Goal: Information Seeking & Learning: Check status

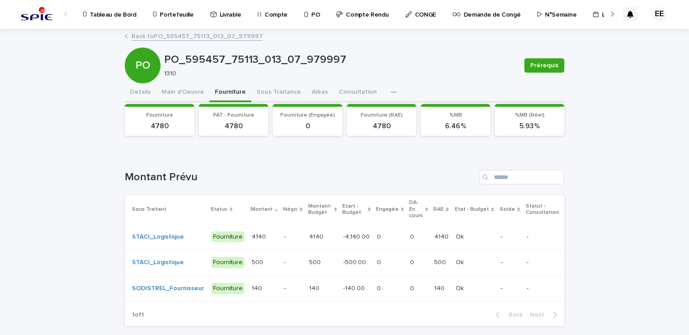
click at [377, 233] on p at bounding box center [390, 237] width 26 height 8
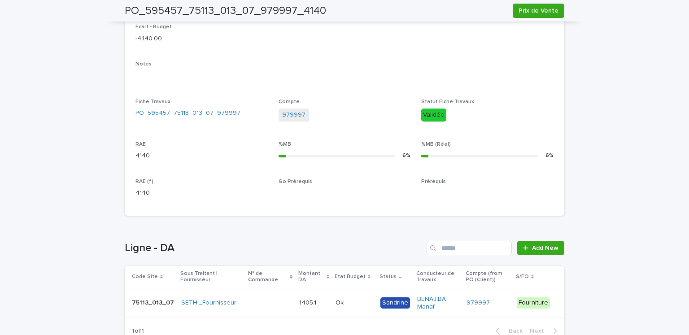
scroll to position [271, 0]
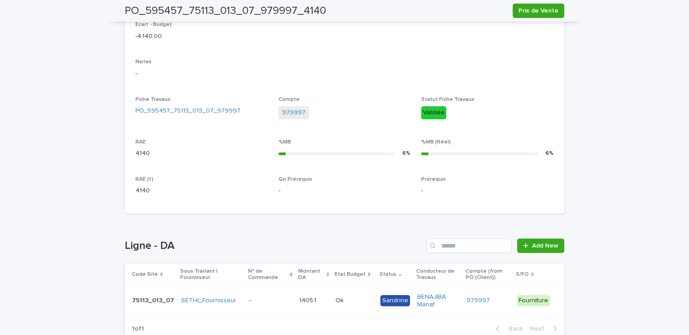
click at [305, 307] on div "1405.1 1405.1" at bounding box center [313, 300] width 29 height 15
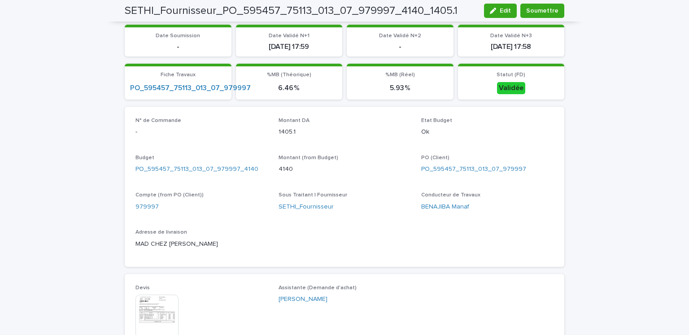
scroll to position [225, 0]
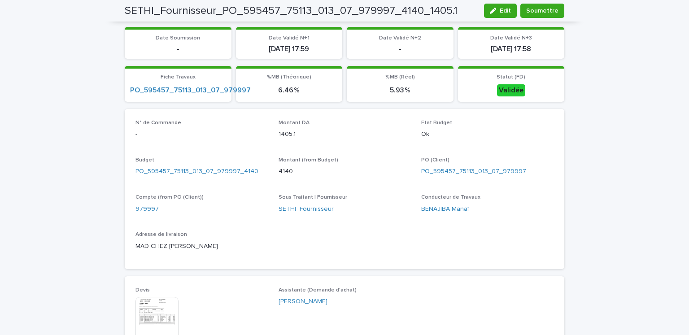
click at [72, 238] on div "Loading... Saving… Loading... Saving… SETHI_Fournisseur_PO_595457_75113_013_07_…" at bounding box center [344, 229] width 689 height 851
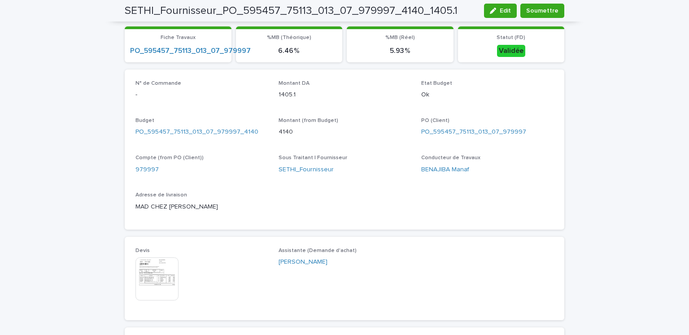
scroll to position [264, 0]
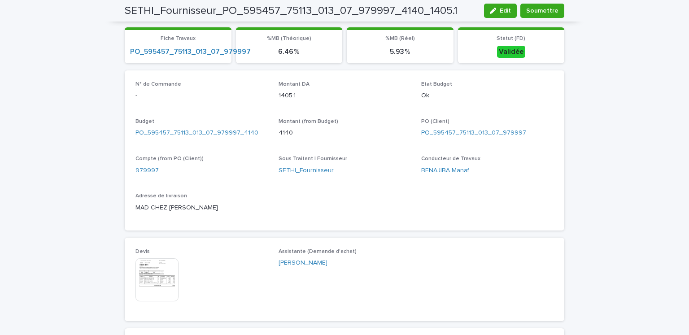
click at [243, 201] on div "MAD CHEZ [PERSON_NAME]" at bounding box center [201, 206] width 132 height 11
click at [161, 278] on img at bounding box center [156, 279] width 43 height 43
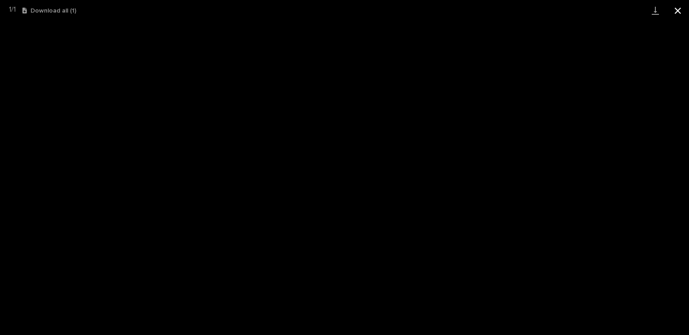
click at [674, 9] on button "Close gallery" at bounding box center [677, 10] width 22 height 21
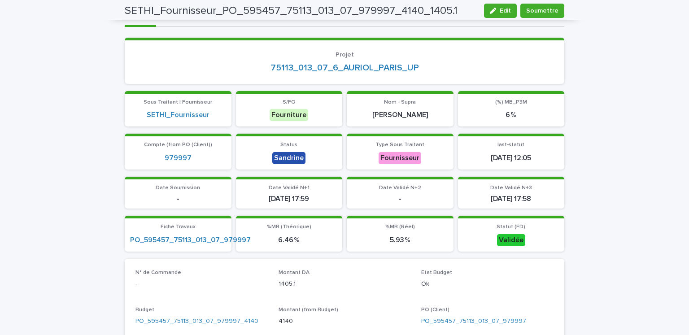
scroll to position [0, 0]
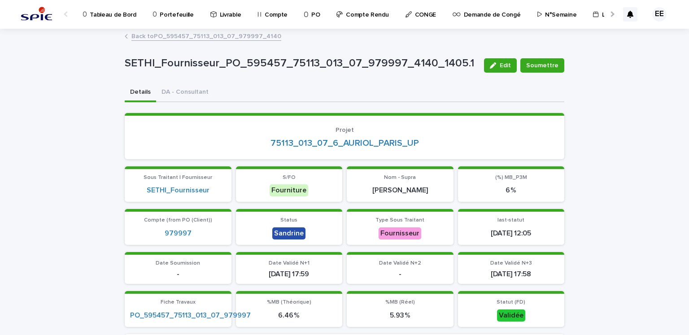
click at [228, 37] on link "Back to PO_595457_75113_013_07_979997_4140" at bounding box center [206, 35] width 150 height 10
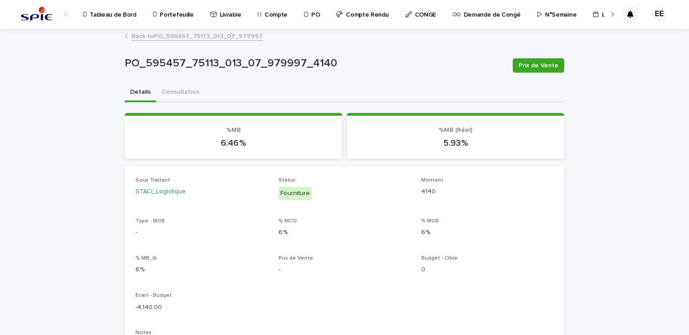
click at [228, 37] on link "Back to PO_595457_75113_013_07_979997" at bounding box center [196, 35] width 131 height 10
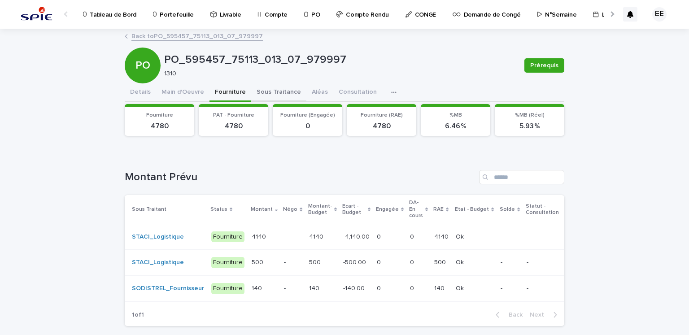
click at [267, 90] on button "Sous Traitance" at bounding box center [278, 92] width 55 height 19
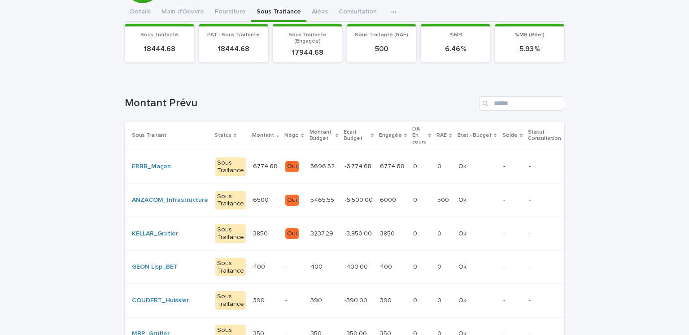
scroll to position [82, 0]
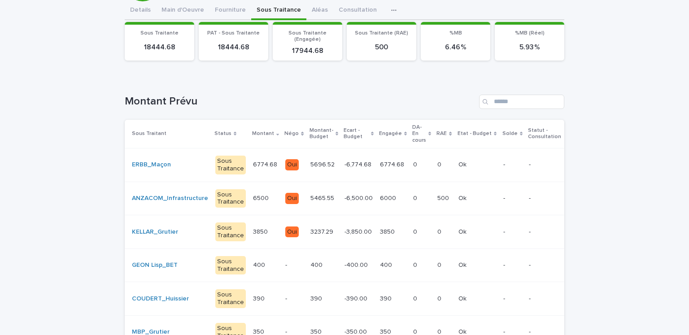
click at [347, 166] on p "-6,774.68" at bounding box center [358, 163] width 29 height 9
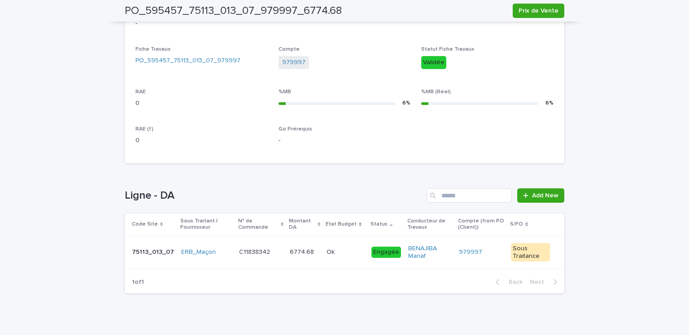
scroll to position [331, 0]
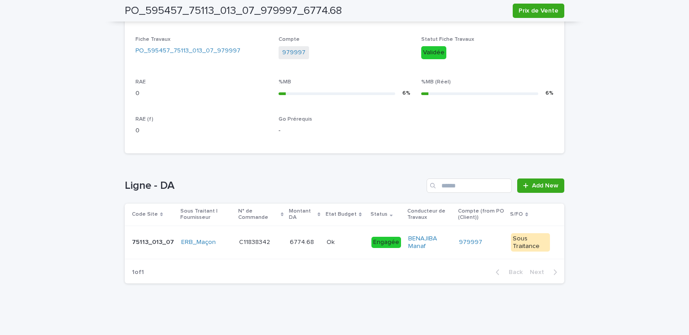
click at [244, 253] on td "C11838342 C11838342" at bounding box center [260, 243] width 51 height 34
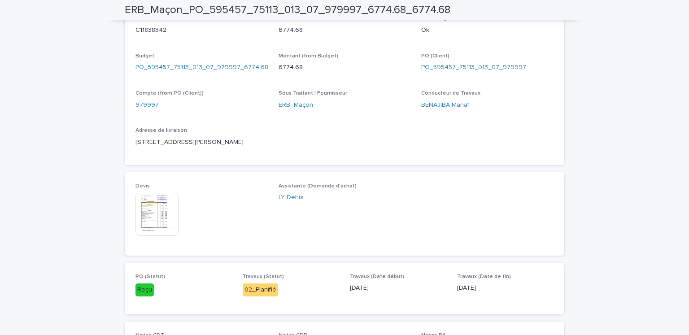
scroll to position [328, 0]
click at [160, 220] on img at bounding box center [156, 215] width 43 height 43
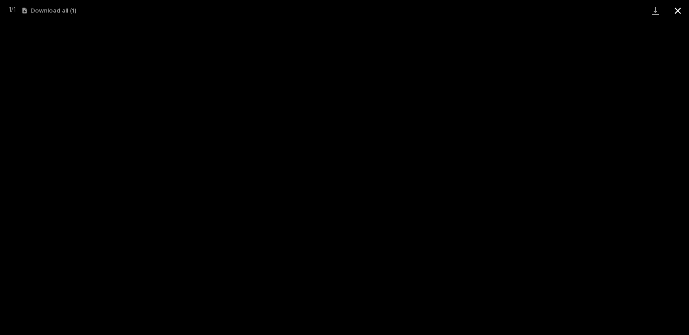
click at [672, 10] on button "Close gallery" at bounding box center [677, 10] width 22 height 21
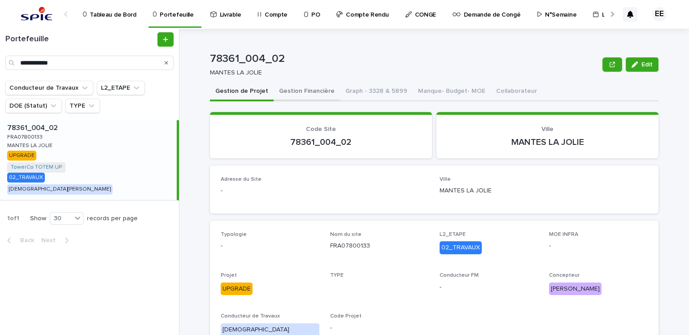
click at [297, 96] on button "Gestion Financière" at bounding box center [307, 92] width 66 height 19
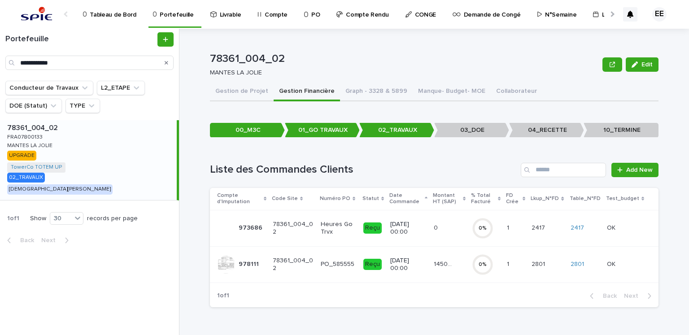
click at [435, 268] on div "14503.64 14503.64" at bounding box center [449, 264] width 31 height 15
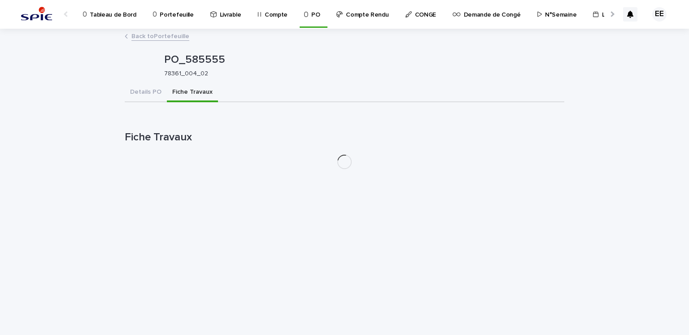
click at [200, 92] on button "Fiche Travaux" at bounding box center [192, 92] width 51 height 19
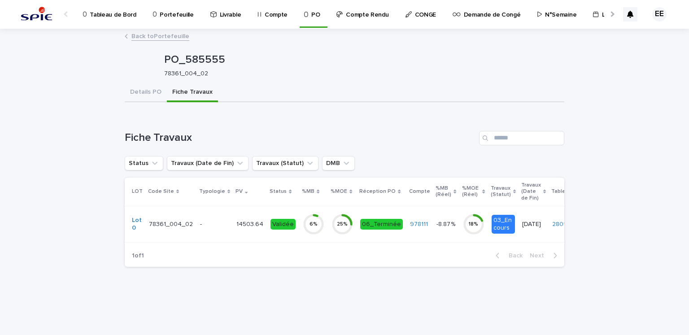
click at [243, 227] on div "14503.64 14503.64" at bounding box center [249, 224] width 27 height 15
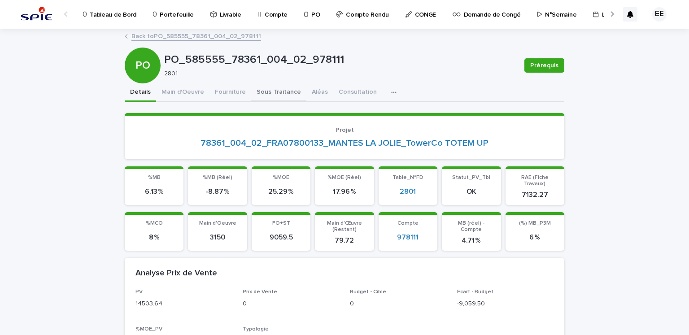
click at [264, 96] on button "Sous Traitance" at bounding box center [278, 92] width 55 height 19
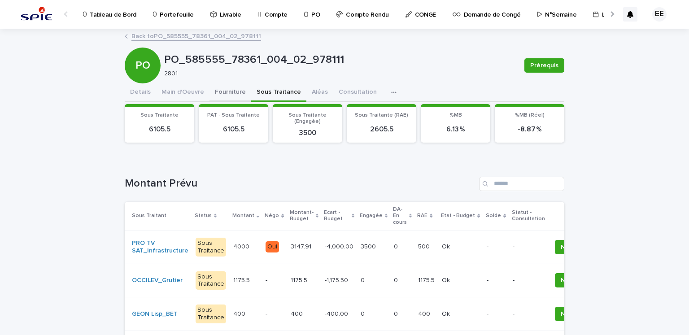
click at [227, 88] on button "Fourniture" at bounding box center [230, 92] width 42 height 19
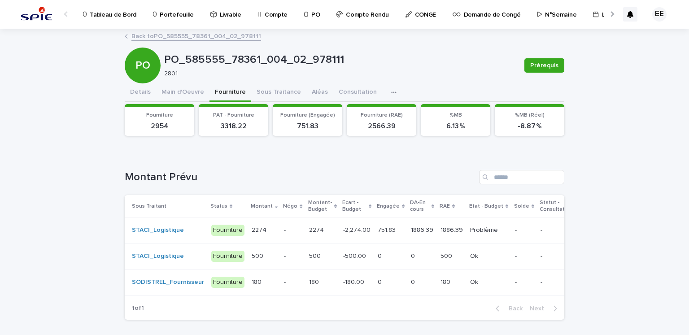
click at [378, 234] on div "751.83 751.83" at bounding box center [391, 230] width 26 height 15
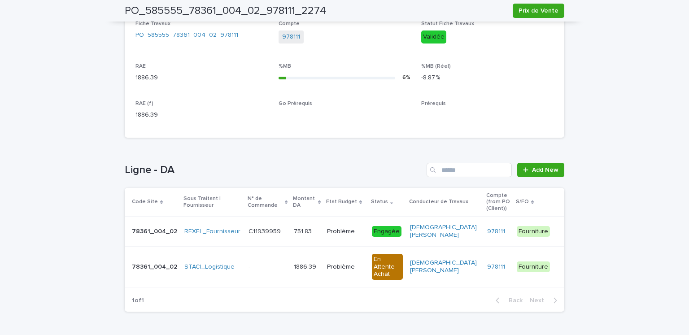
scroll to position [361, 0]
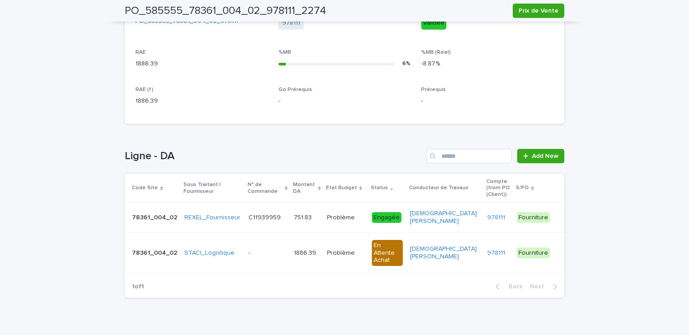
click at [285, 250] on td "- -" at bounding box center [268, 252] width 46 height 41
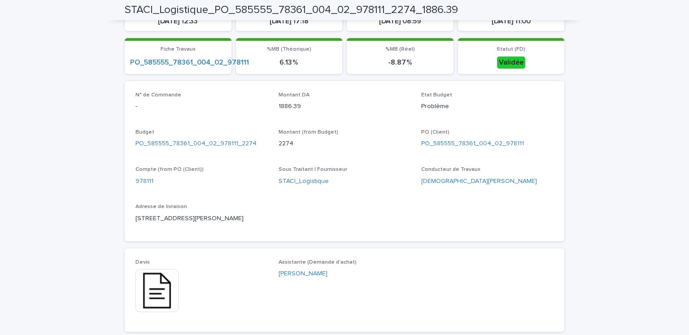
scroll to position [254, 0]
click at [157, 273] on img at bounding box center [156, 289] width 43 height 43
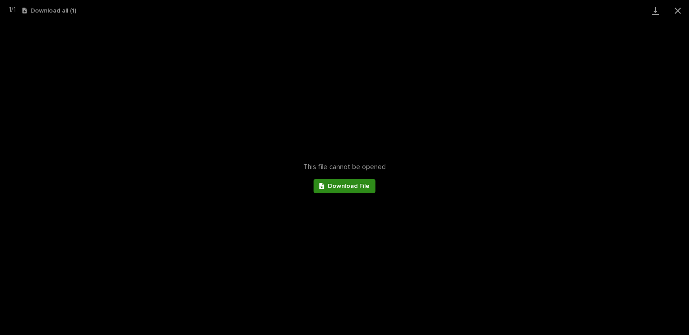
click at [339, 186] on span "Download File" at bounding box center [349, 186] width 42 height 6
click at [678, 13] on button "Close gallery" at bounding box center [677, 10] width 22 height 21
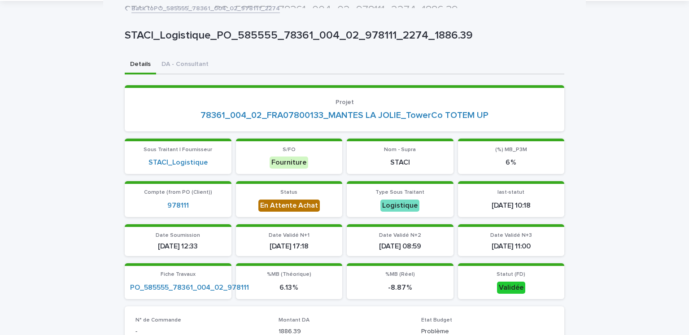
scroll to position [27, 0]
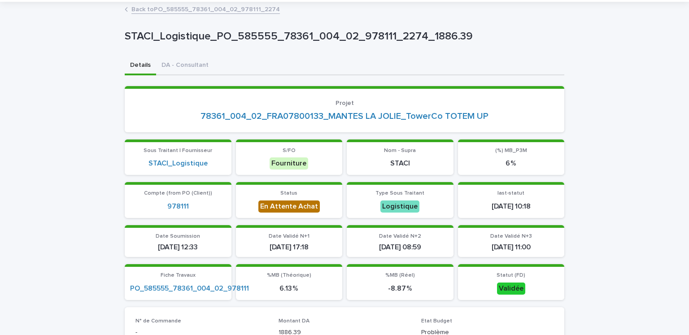
click at [260, 13] on link "Back to PO_585555_78361_004_02_978111_2274" at bounding box center [205, 9] width 148 height 10
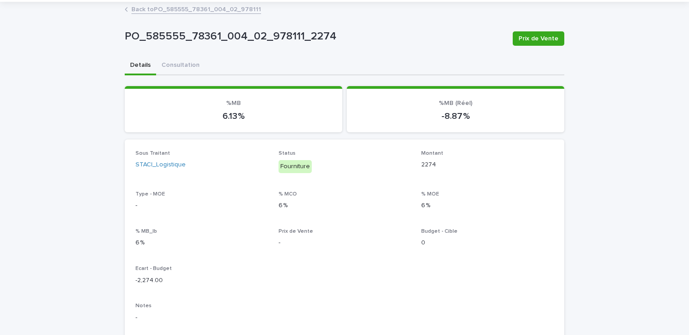
click at [232, 9] on link "Back to PO_585555_78361_004_02_978111" at bounding box center [196, 9] width 130 height 10
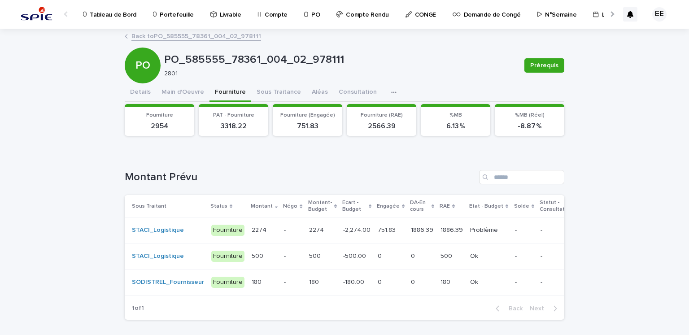
click at [378, 230] on p "751.83" at bounding box center [388, 229] width 20 height 9
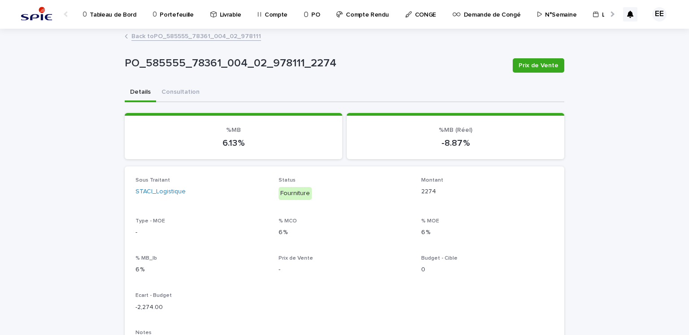
scroll to position [361, 0]
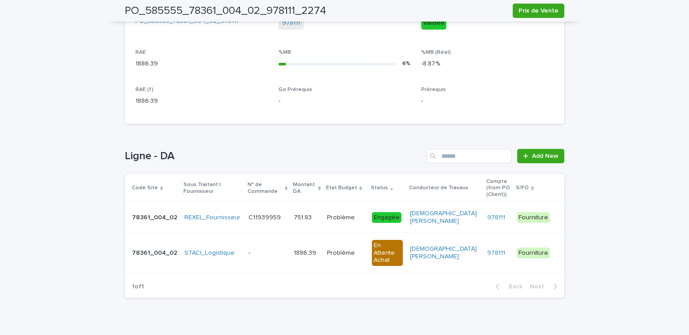
click at [304, 248] on div "1886.39 1886.39" at bounding box center [307, 253] width 26 height 15
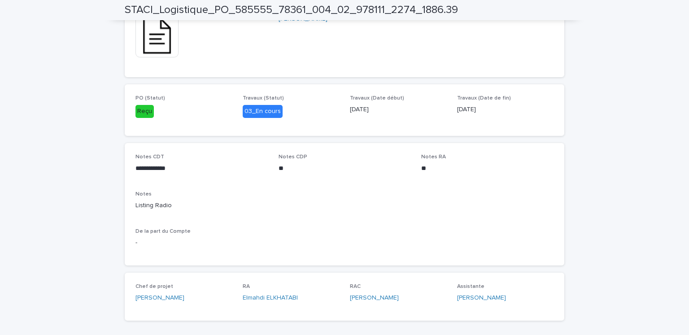
scroll to position [504, 0]
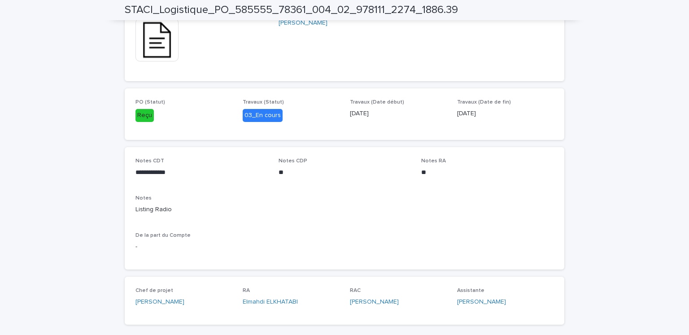
click at [215, 298] on div "[PERSON_NAME]" at bounding box center [183, 301] width 96 height 9
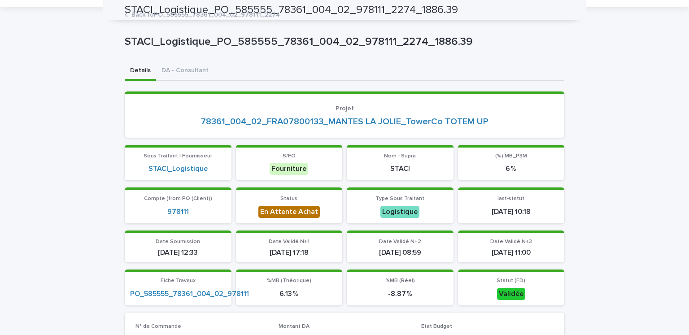
scroll to position [0, 0]
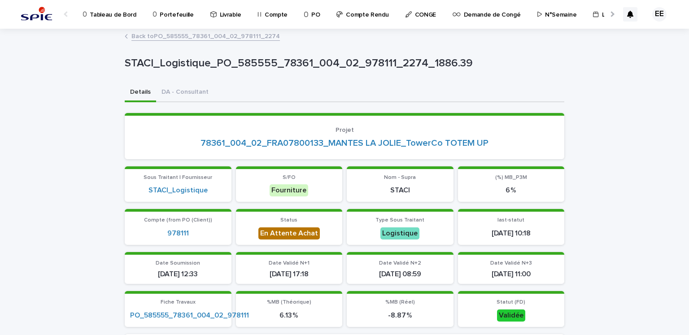
click at [203, 38] on link "Back to PO_585555_78361_004_02_978111_2274" at bounding box center [205, 35] width 148 height 10
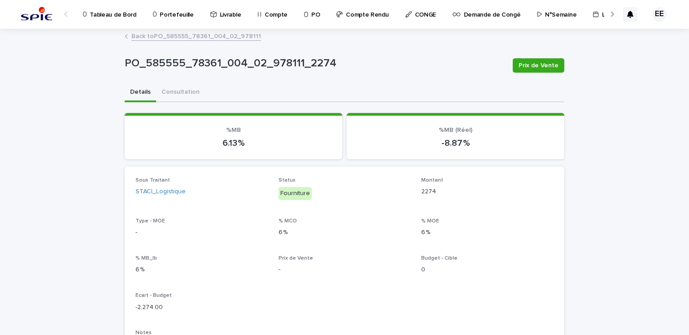
click at [203, 38] on link "Back to PO_585555_78361_004_02_978111" at bounding box center [196, 35] width 130 height 10
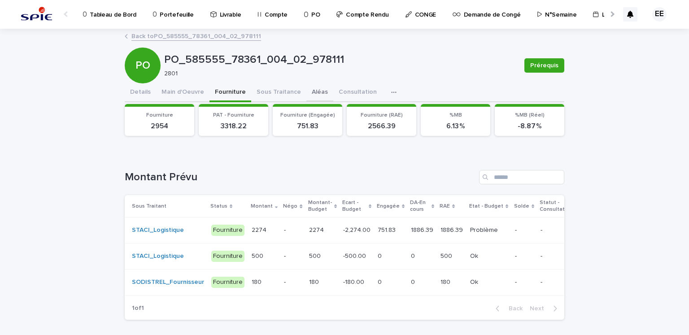
click at [310, 97] on button "Aléas" at bounding box center [319, 92] width 27 height 19
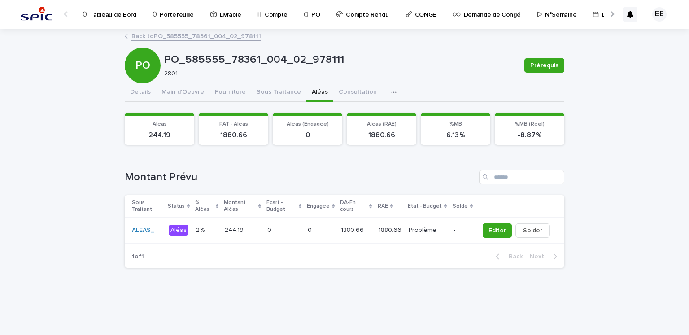
click at [334, 226] on p at bounding box center [321, 230] width 26 height 8
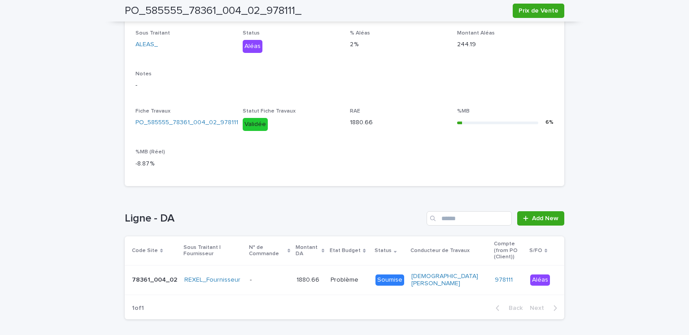
scroll to position [147, 0]
click at [671, 120] on div "Loading... Saving… Loading... Saving… PO_585555_78361_004_02_978111_ Prix de Ve…" at bounding box center [344, 127] width 689 height 489
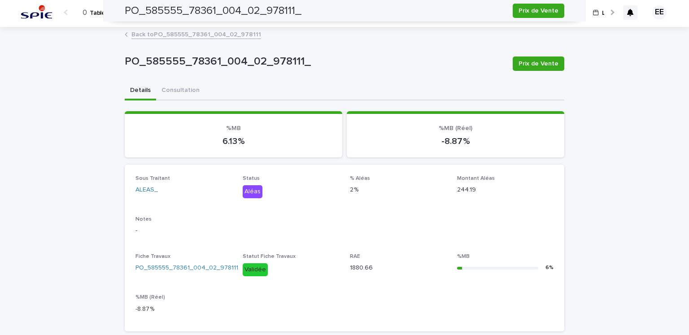
scroll to position [0, 0]
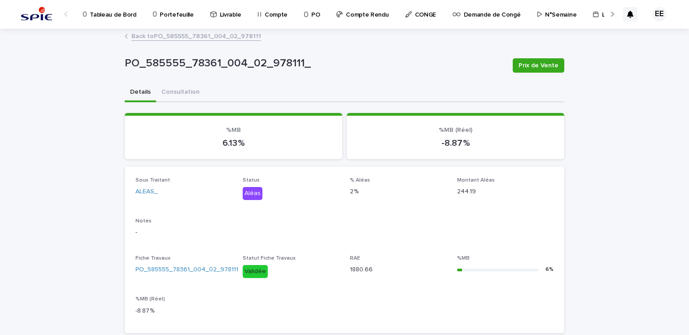
click at [183, 38] on link "Back to PO_585555_78361_004_02_978111" at bounding box center [196, 35] width 130 height 10
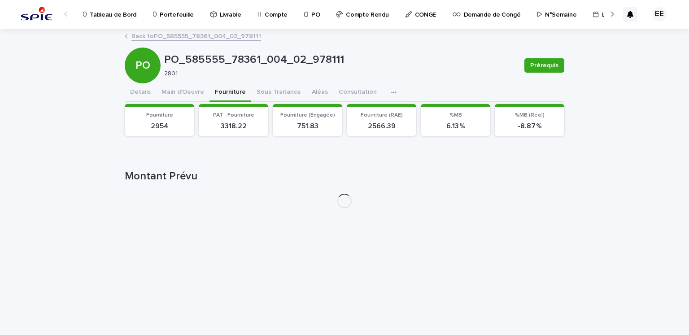
click at [233, 91] on button "Fourniture" at bounding box center [230, 92] width 42 height 19
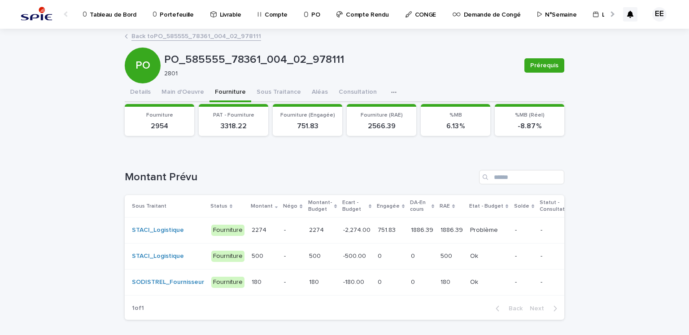
click at [325, 232] on td "2274 2274" at bounding box center [322, 230] width 34 height 26
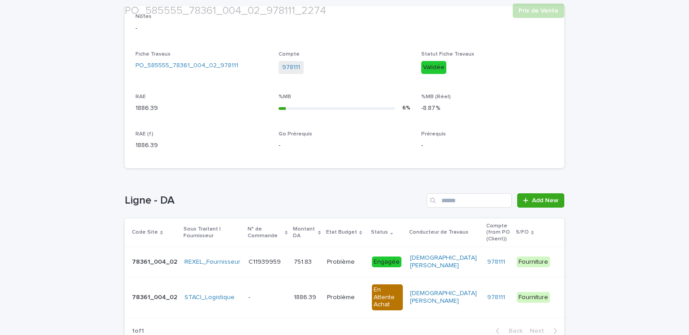
scroll to position [329, 0]
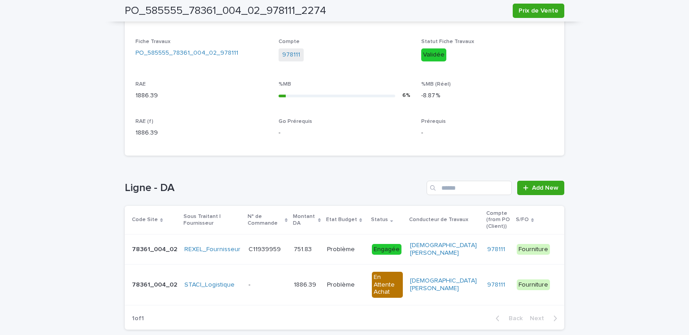
click at [276, 248] on div "C11939959 C11939959" at bounding box center [267, 249] width 39 height 15
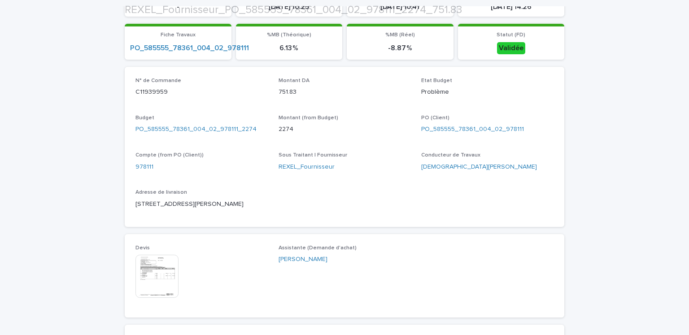
scroll to position [280, 0]
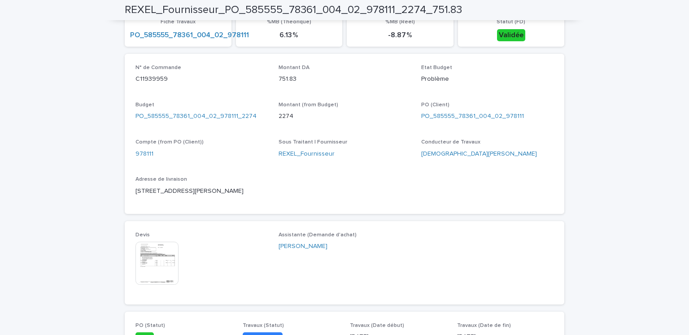
click at [164, 268] on img at bounding box center [156, 263] width 43 height 43
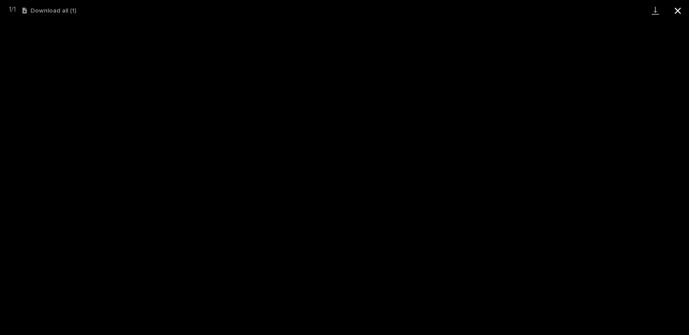
click at [673, 16] on button "Close gallery" at bounding box center [677, 10] width 22 height 21
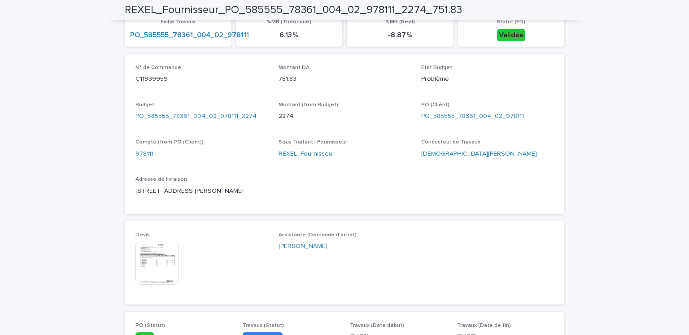
scroll to position [0, 0]
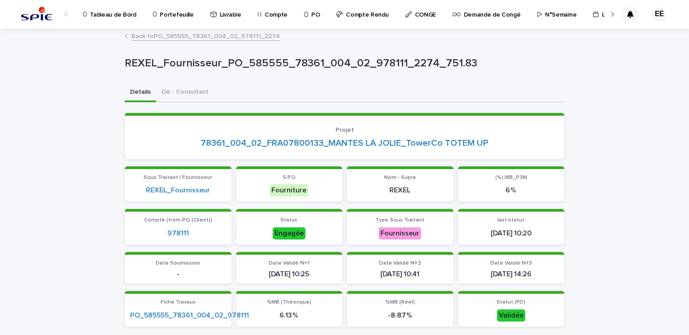
click at [196, 31] on link "Back to PO_585555_78361_004_02_978111_2274" at bounding box center [205, 35] width 148 height 10
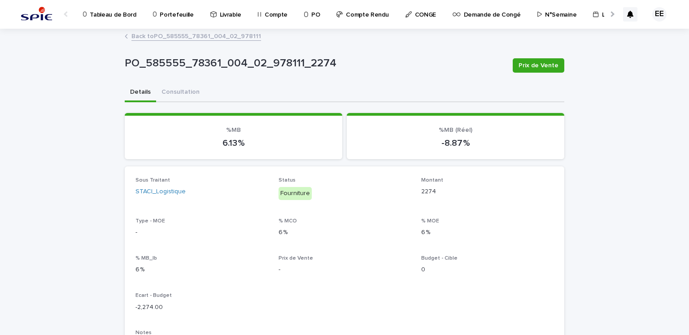
click at [196, 31] on link "Back to PO_585555_78361_004_02_978111" at bounding box center [196, 35] width 130 height 10
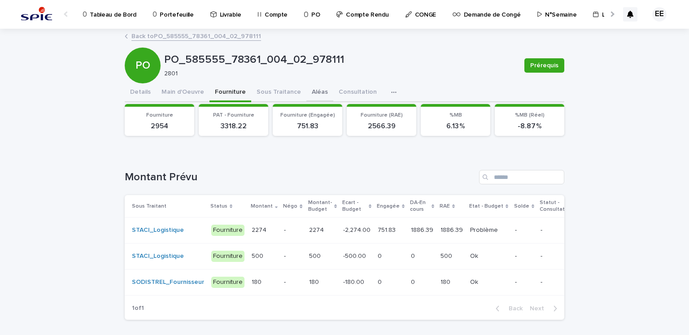
click at [306, 93] on button "Aléas" at bounding box center [319, 92] width 27 height 19
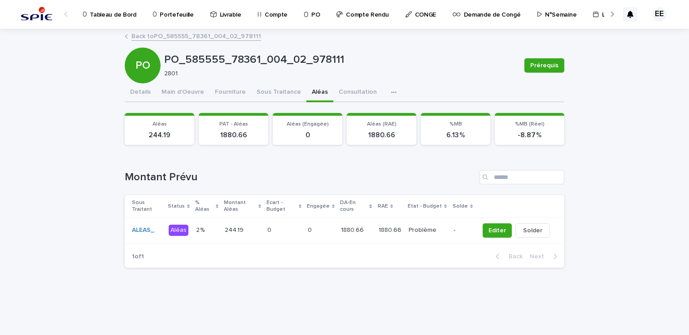
click at [280, 226] on p at bounding box center [283, 230] width 33 height 8
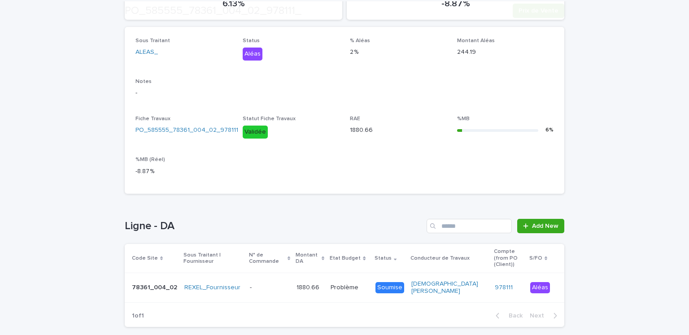
scroll to position [176, 0]
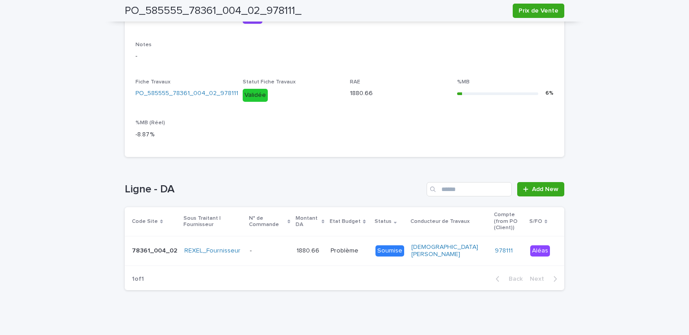
click at [250, 248] on div "- -" at bounding box center [270, 251] width 40 height 15
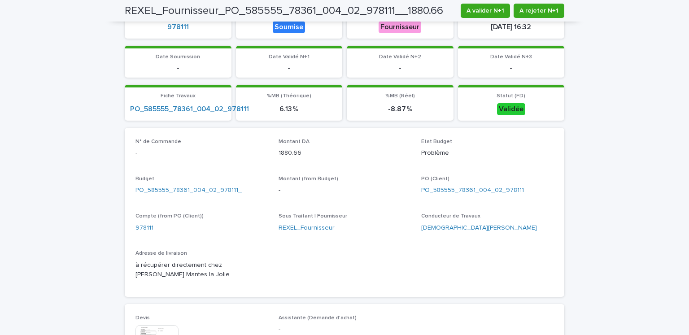
scroll to position [237, 0]
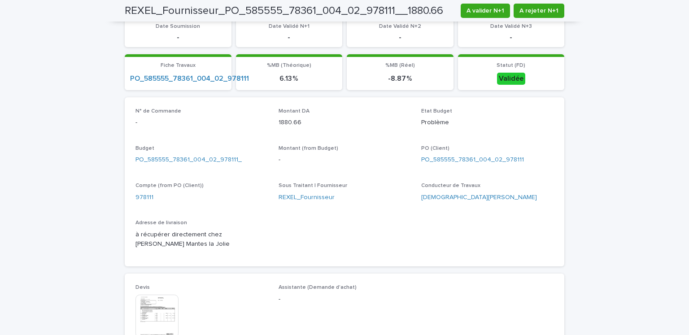
click at [147, 308] on img at bounding box center [156, 316] width 43 height 43
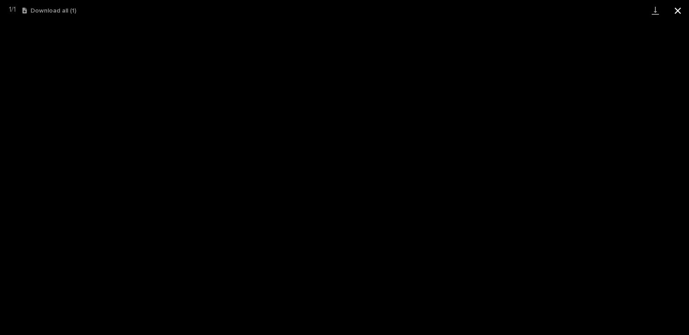
click at [676, 11] on button "Close gallery" at bounding box center [677, 10] width 22 height 21
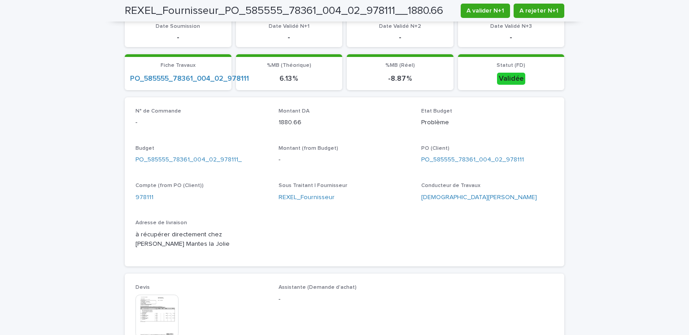
scroll to position [0, 0]
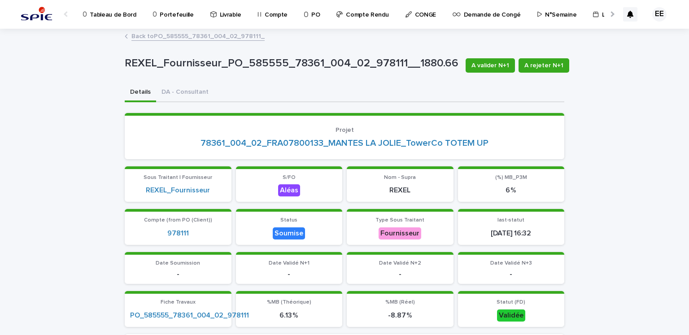
click at [243, 38] on link "Back to PO_585555_78361_004_02_978111_" at bounding box center [197, 35] width 133 height 10
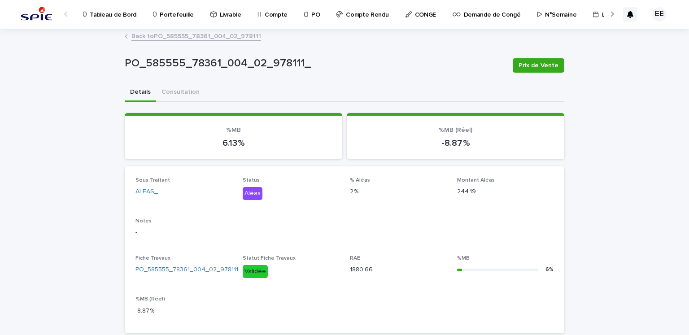
click at [243, 38] on link "Back to PO_585555_78361_004_02_978111" at bounding box center [196, 35] width 130 height 10
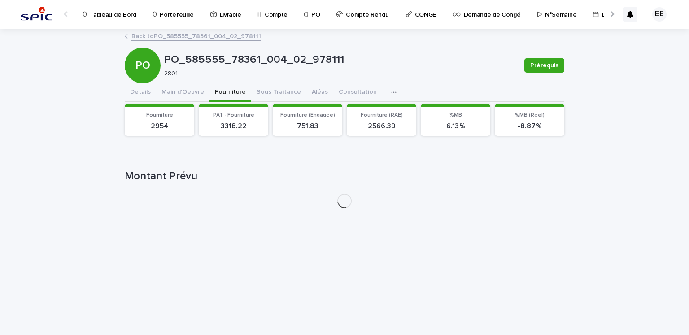
click at [229, 94] on button "Fourniture" at bounding box center [230, 92] width 42 height 19
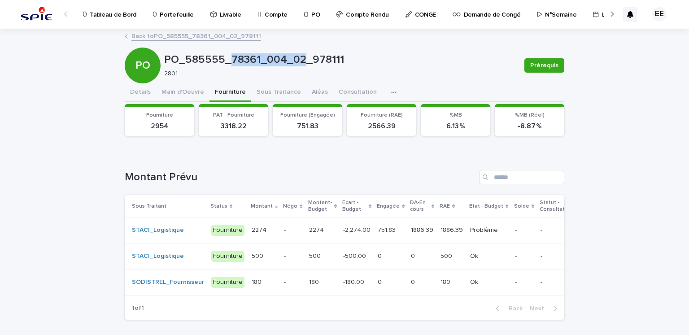
drag, startPoint x: 226, startPoint y: 59, endPoint x: 297, endPoint y: 62, distance: 70.9
click at [297, 62] on p "PO_585555_78361_004_02_978111" at bounding box center [340, 59] width 353 height 13
copy p "78361_004_02"
click at [310, 89] on button "Aléas" at bounding box center [319, 92] width 27 height 19
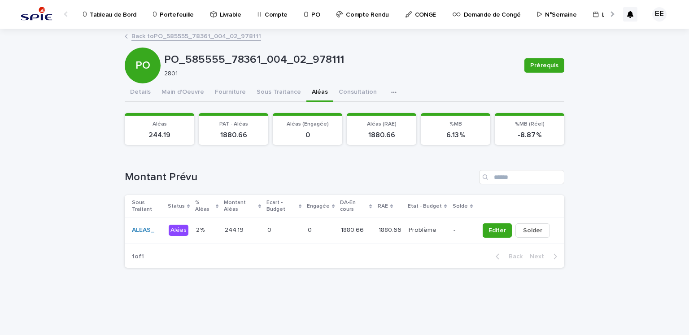
click at [323, 223] on div "0 0" at bounding box center [321, 230] width 26 height 15
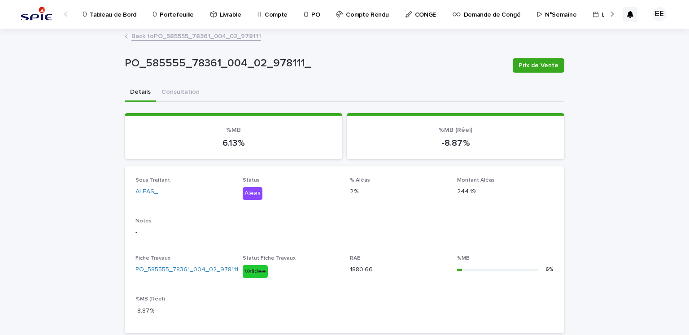
scroll to position [176, 0]
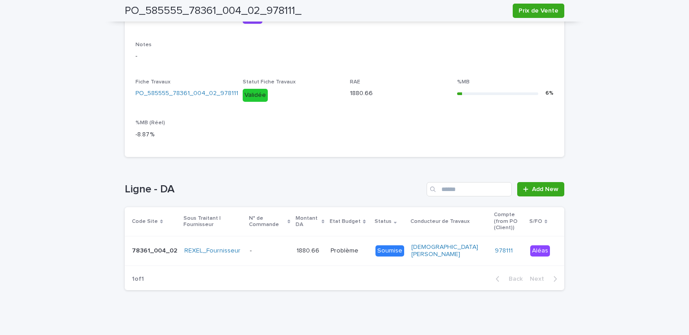
click at [257, 244] on div "- -" at bounding box center [270, 251] width 40 height 15
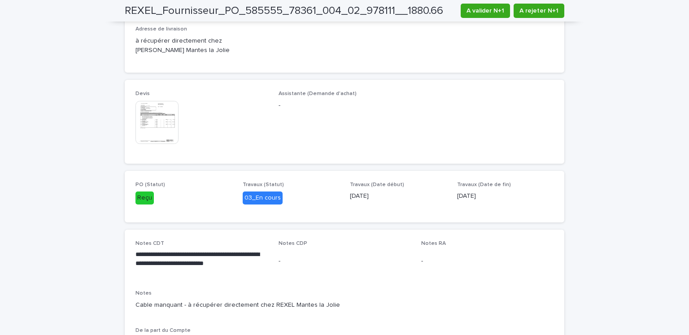
scroll to position [515, 0]
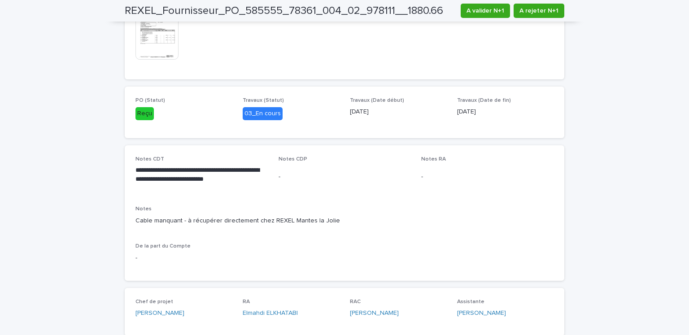
click at [160, 40] on img at bounding box center [156, 38] width 43 height 43
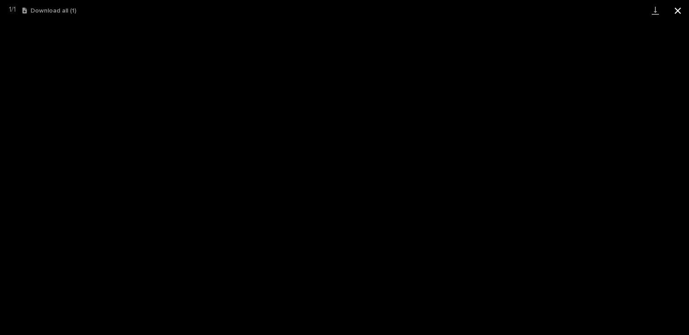
click at [677, 11] on button "Close gallery" at bounding box center [677, 10] width 22 height 21
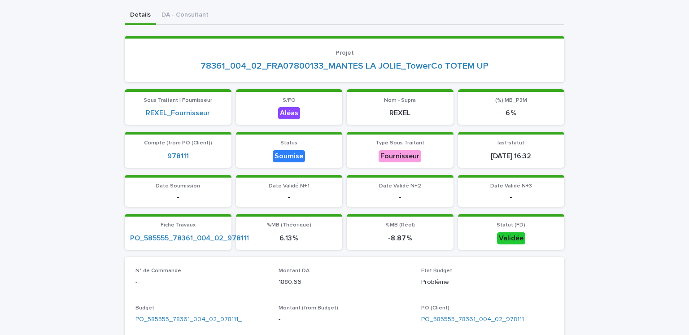
scroll to position [0, 0]
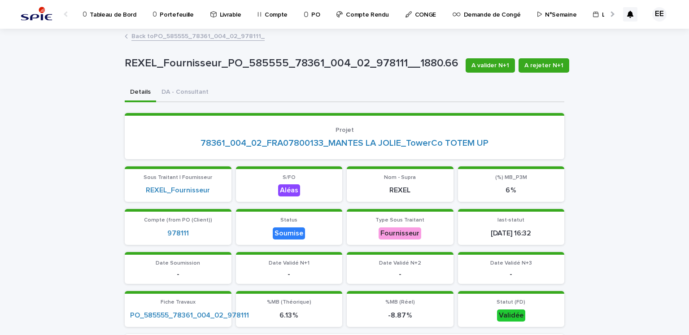
click at [226, 34] on link "Back to PO_585555_78361_004_02_978111_" at bounding box center [197, 35] width 133 height 10
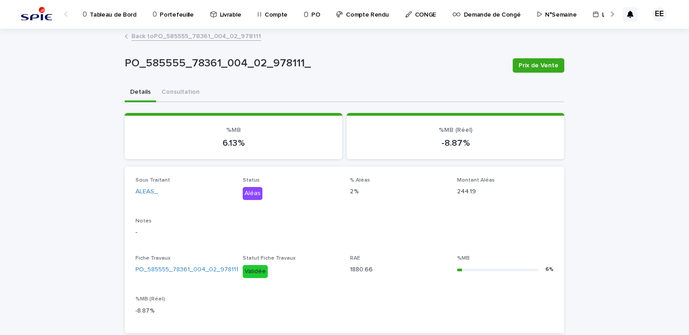
click at [199, 33] on link "Back to PO_585555_78361_004_02_978111" at bounding box center [196, 35] width 130 height 10
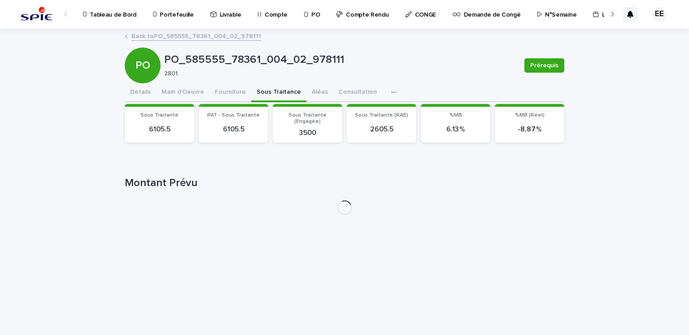
click at [260, 94] on button "Sous Traitance" at bounding box center [278, 92] width 55 height 19
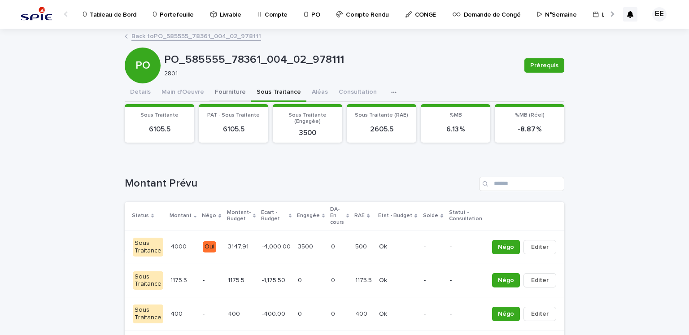
click at [225, 93] on button "Fourniture" at bounding box center [230, 92] width 42 height 19
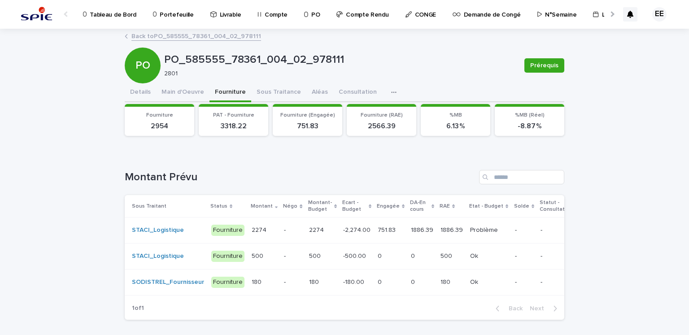
click at [374, 237] on td "751.83 751.83" at bounding box center [390, 230] width 33 height 26
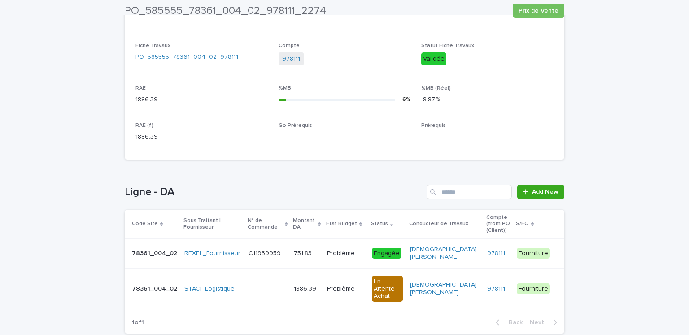
scroll to position [330, 0]
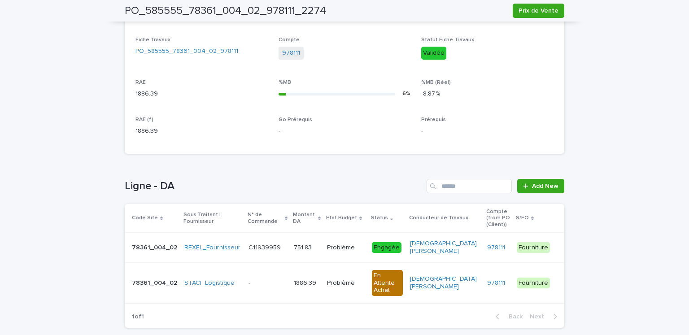
click at [229, 248] on div "REXEL_Fournisseur" at bounding box center [212, 247] width 57 height 15
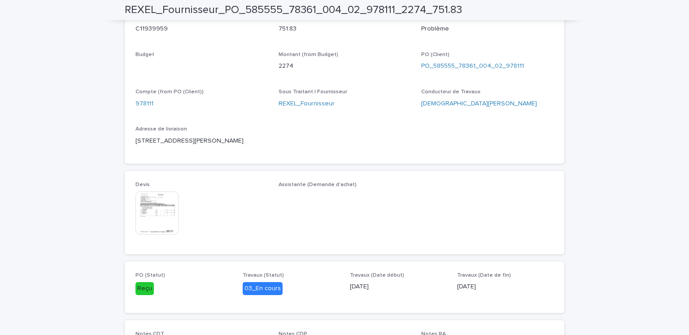
scroll to position [331, 0]
click at [160, 217] on img at bounding box center [156, 212] width 43 height 43
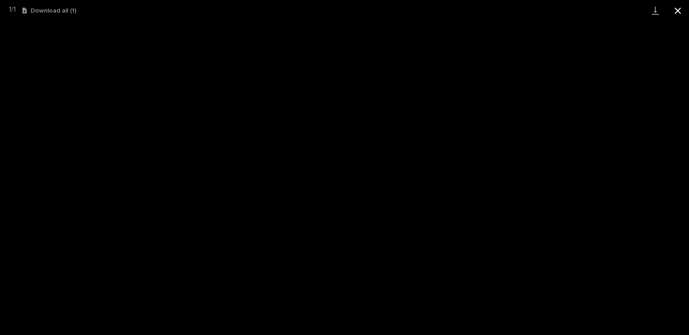
click at [678, 9] on button "Close gallery" at bounding box center [677, 10] width 22 height 21
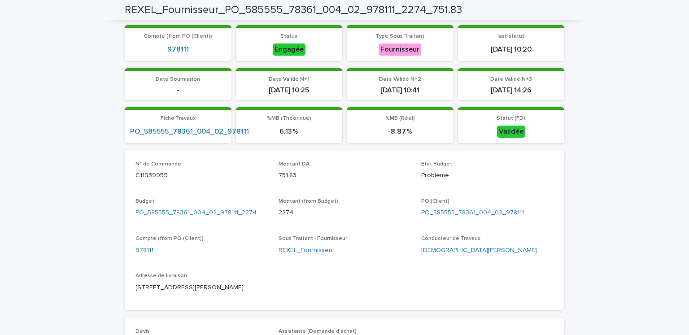
scroll to position [182, 0]
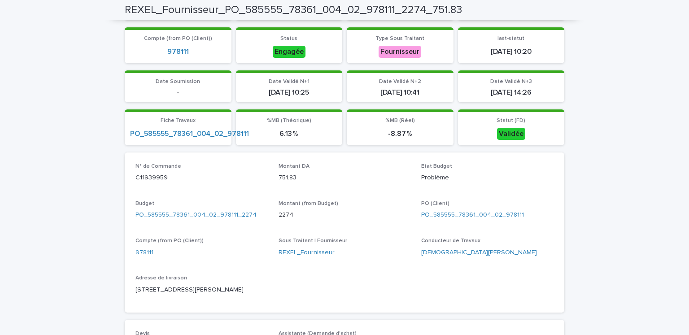
click at [671, 64] on div "Loading... Saving… Loading... Saving… REXEL_Fournisseur_PO_585555_78361_004_02_…" at bounding box center [344, 282] width 689 height 869
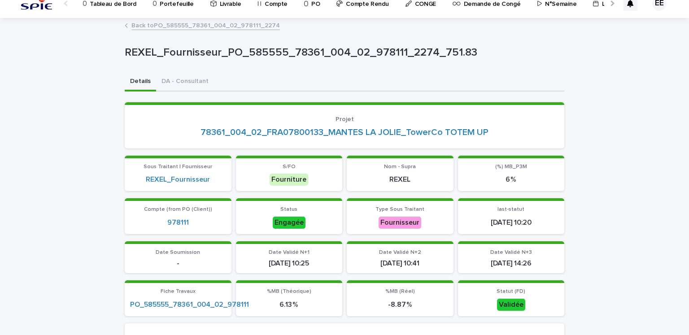
click at [210, 25] on link "Back to PO_585555_78361_004_02_978111_2274" at bounding box center [205, 25] width 148 height 10
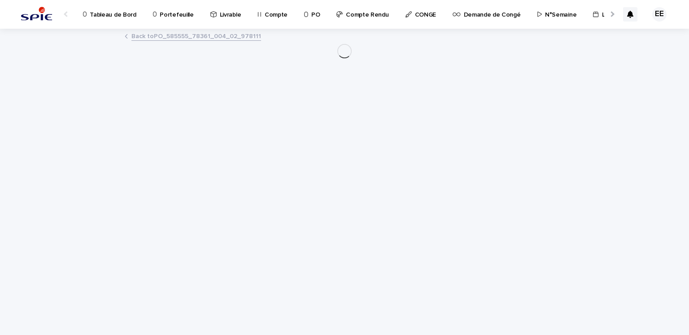
click at [210, 25] on link "Livrable" at bounding box center [227, 14] width 36 height 28
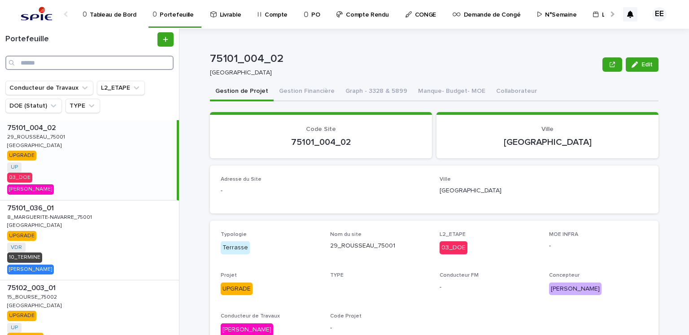
click at [111, 60] on input "Search" at bounding box center [89, 63] width 168 height 14
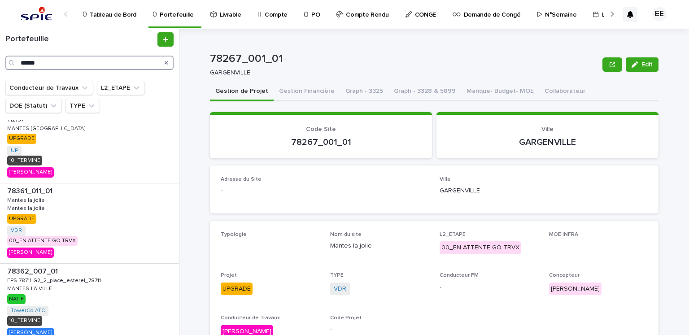
scroll to position [159, 0]
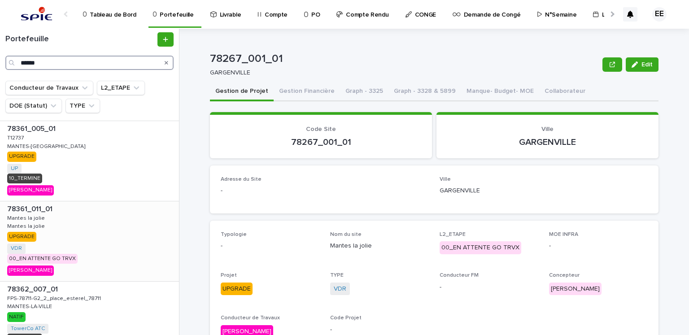
type input "******"
click at [84, 242] on div "78361_011_01 78361_011_01 Mantes la jolie Mantes la jolie Mantes la jolie Mante…" at bounding box center [89, 241] width 179 height 80
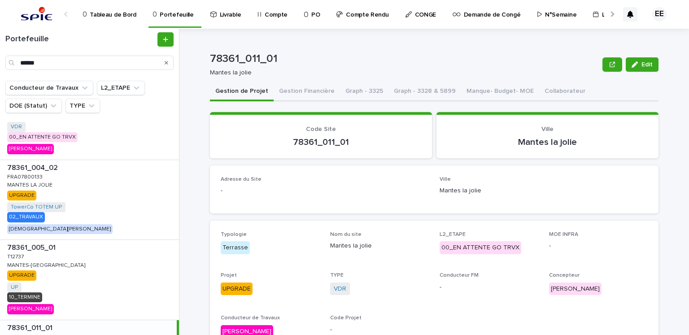
scroll to position [39, 0]
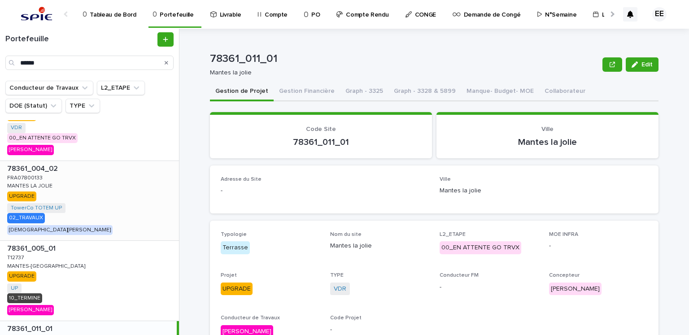
click at [79, 198] on div "78361_004_02 78361_004_02 FRA07800133 FRA07800133 MANTES LA JOLIE MANTES LA JOL…" at bounding box center [89, 201] width 179 height 80
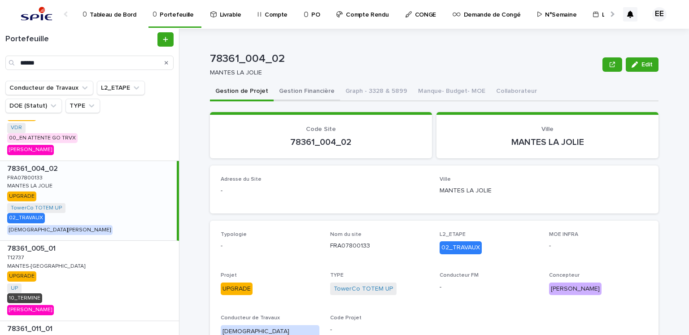
click at [292, 99] on button "Gestion Financière" at bounding box center [307, 92] width 66 height 19
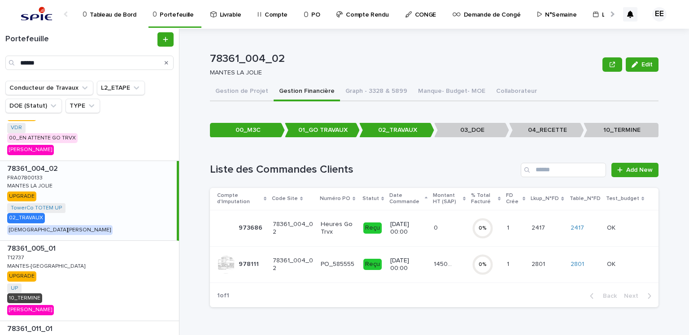
click at [436, 269] on div "14503.64 14503.64" at bounding box center [449, 264] width 31 height 15
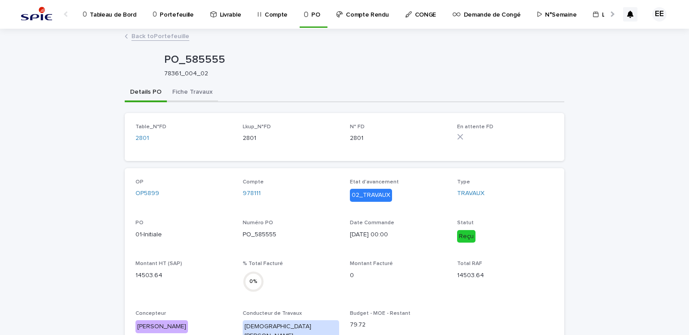
click at [196, 94] on button "Fiche Travaux" at bounding box center [192, 92] width 51 height 19
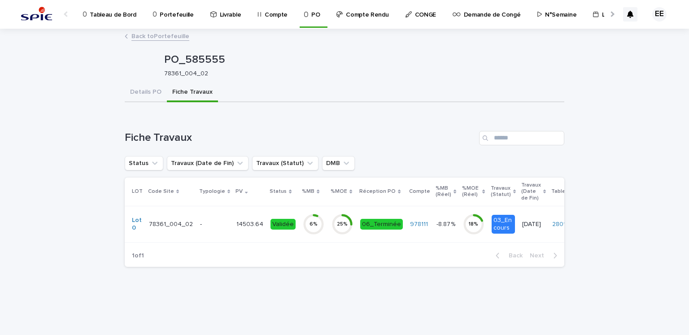
click at [159, 38] on link "Back to Portefeuille" at bounding box center [160, 35] width 58 height 10
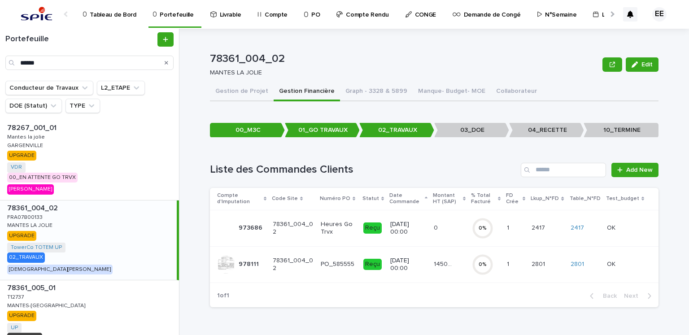
click at [426, 270] on p "[DATE] 00:00" at bounding box center [408, 264] width 37 height 15
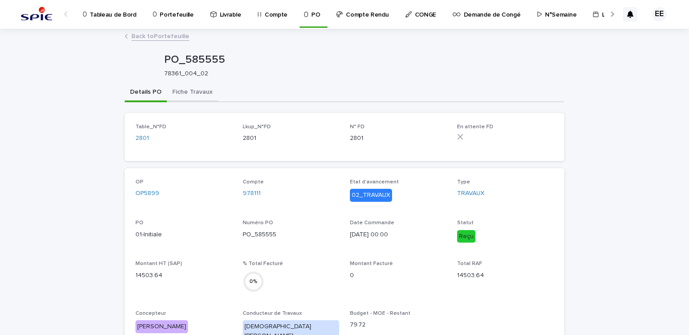
click at [191, 100] on button "Fiche Travaux" at bounding box center [192, 92] width 51 height 19
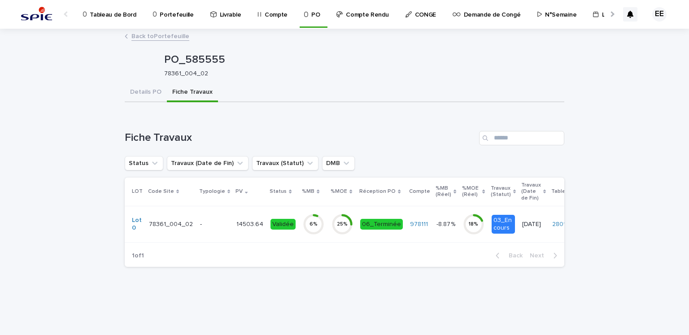
click at [222, 226] on p "-" at bounding box center [214, 225] width 29 height 8
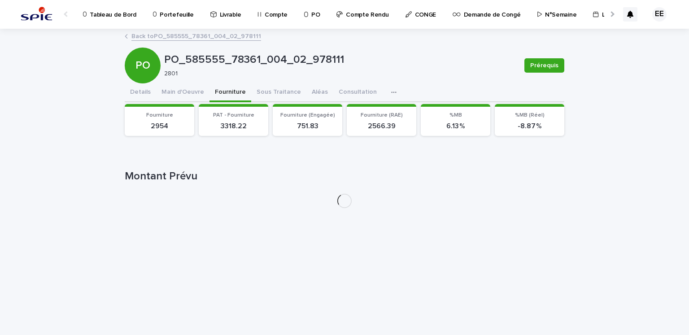
click at [226, 96] on button "Fourniture" at bounding box center [230, 92] width 42 height 19
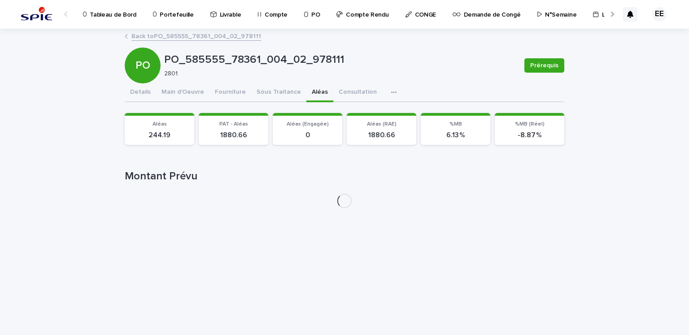
click at [316, 91] on button "Aléas" at bounding box center [319, 92] width 27 height 19
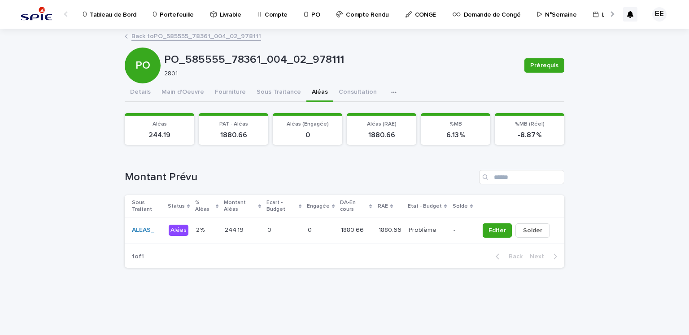
click at [309, 227] on td "0 0" at bounding box center [320, 230] width 33 height 26
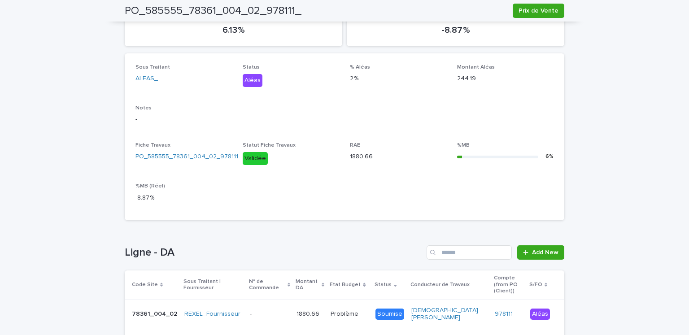
scroll to position [144, 0]
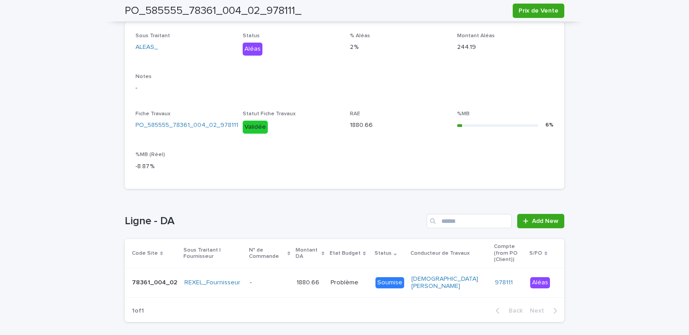
click at [276, 279] on p at bounding box center [270, 283] width 40 height 8
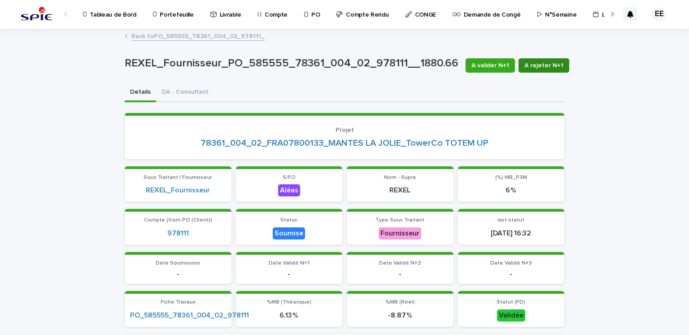
click at [535, 66] on span "A rejeter N+1" at bounding box center [543, 65] width 39 height 9
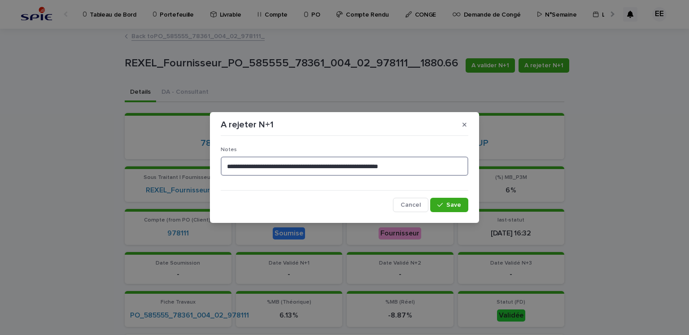
click at [426, 171] on textarea "**********" at bounding box center [345, 166] width 248 height 19
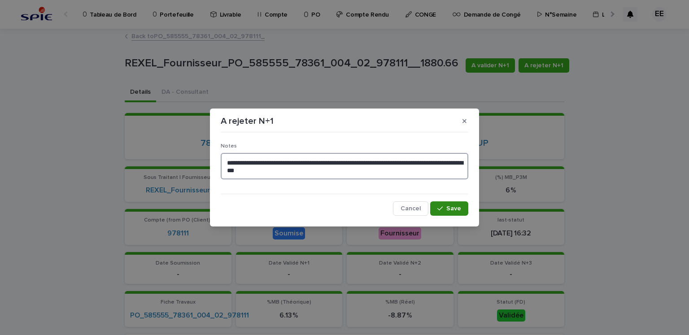
type textarea "**********"
click at [452, 207] on span "Save" at bounding box center [453, 208] width 15 height 6
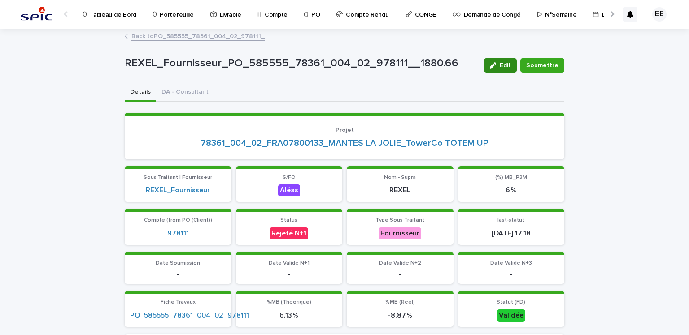
click at [508, 64] on span "Edit" at bounding box center [505, 65] width 11 height 6
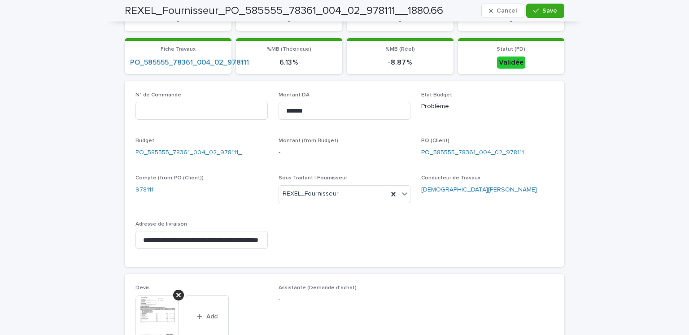
scroll to position [227, 0]
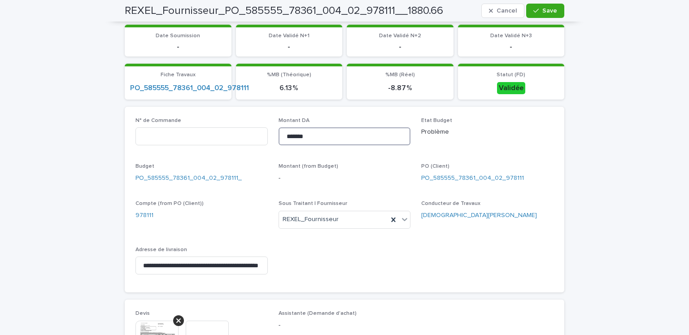
drag, startPoint x: 344, startPoint y: 133, endPoint x: 269, endPoint y: 133, distance: 75.3
click at [269, 133] on div "**********" at bounding box center [344, 199] width 418 height 164
type input "*"
click at [548, 8] on span "Save" at bounding box center [549, 11] width 15 height 6
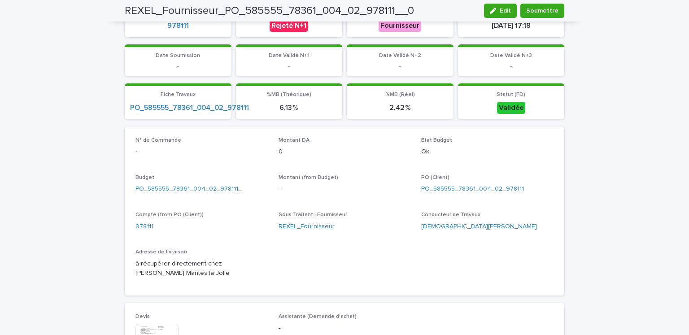
scroll to position [0, 0]
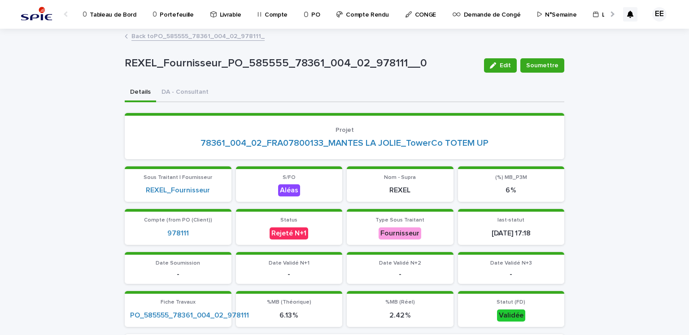
click at [239, 35] on link "Back to PO_585555_78361_004_02_978111_" at bounding box center [197, 35] width 133 height 10
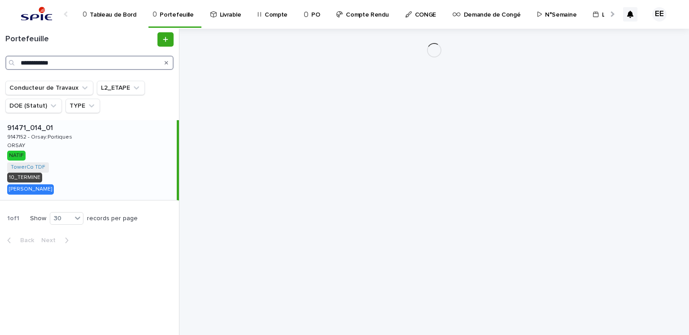
click at [84, 60] on input "**********" at bounding box center [89, 63] width 168 height 14
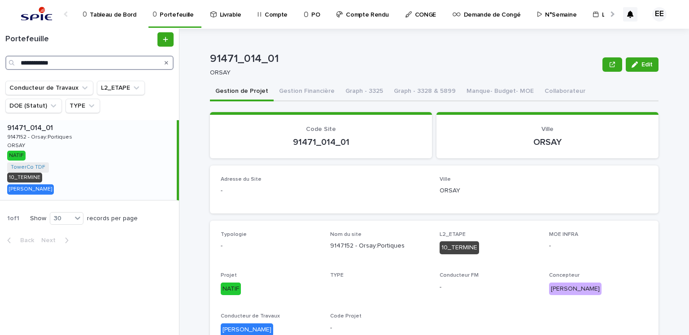
drag, startPoint x: 70, startPoint y: 66, endPoint x: 0, endPoint y: 58, distance: 70.9
click at [0, 58] on div "**********" at bounding box center [89, 51] width 179 height 38
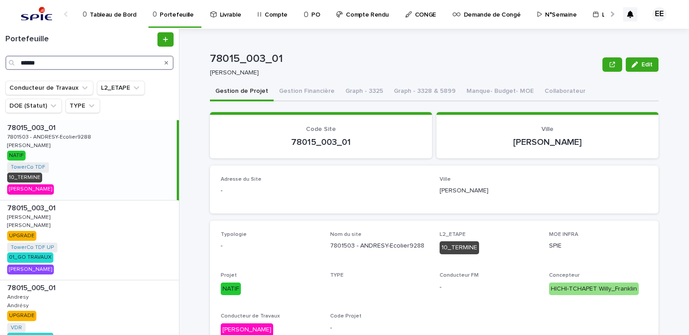
drag, startPoint x: 97, startPoint y: 59, endPoint x: 0, endPoint y: 66, distance: 97.6
click at [0, 66] on div "Portefeuille ******" at bounding box center [89, 51] width 179 height 38
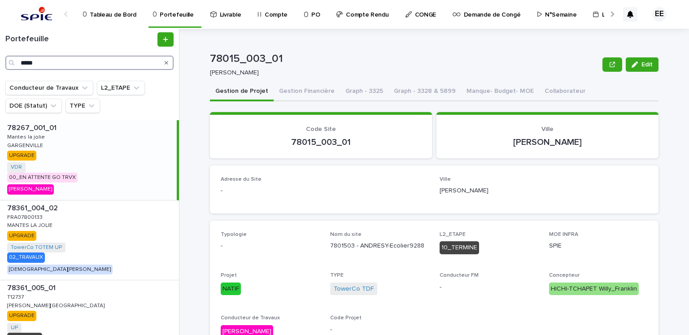
type input "*****"
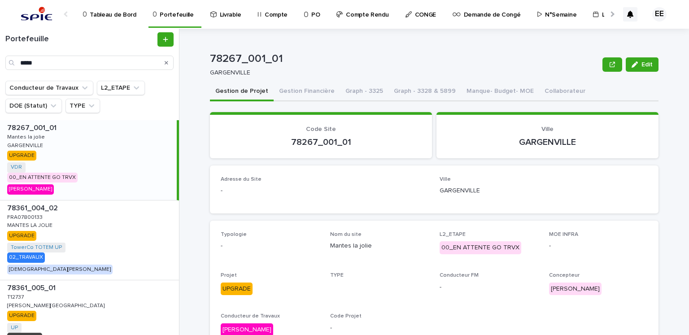
click at [178, 184] on div "Portefeuille ***** Conducteur de Travaux L2_ETAPE DOE (Statut) TYPE 78267_001_0…" at bounding box center [344, 182] width 689 height 306
click at [81, 240] on div "78361_004_02 78361_004_02 FRA07800133 FRA07800133 MANTES LA JOLIE MANTES LA JOL…" at bounding box center [89, 240] width 179 height 80
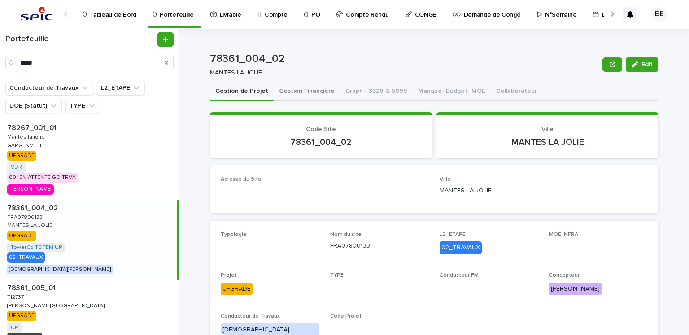
click at [310, 93] on button "Gestion Financière" at bounding box center [307, 92] width 66 height 19
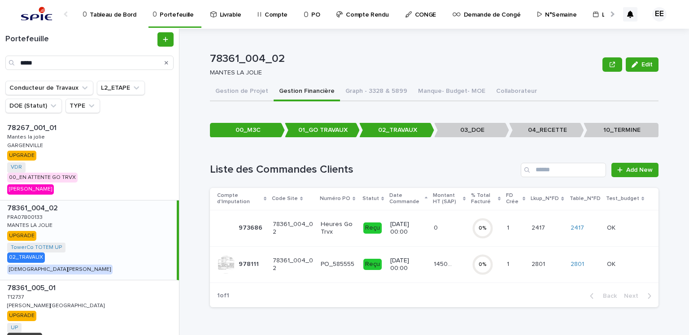
click at [442, 263] on p "14503.64" at bounding box center [445, 263] width 22 height 9
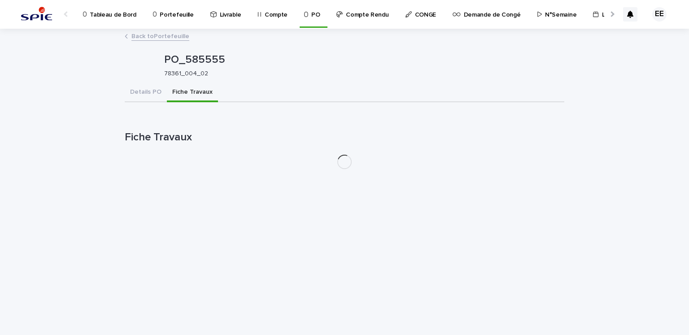
click at [201, 91] on button "Fiche Travaux" at bounding box center [192, 92] width 51 height 19
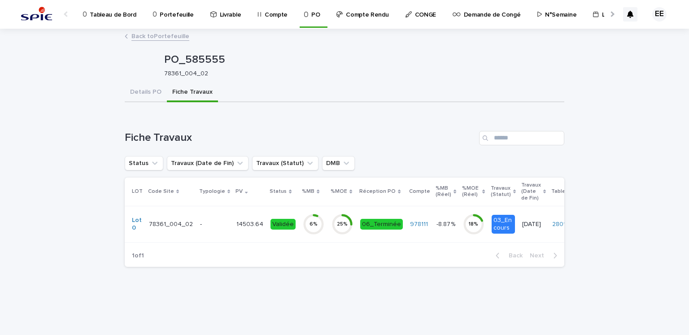
click at [245, 222] on p "14503.64" at bounding box center [250, 223] width 29 height 9
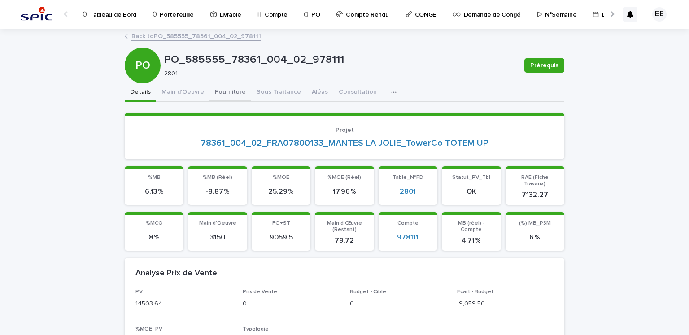
click at [222, 91] on button "Fourniture" at bounding box center [230, 92] width 42 height 19
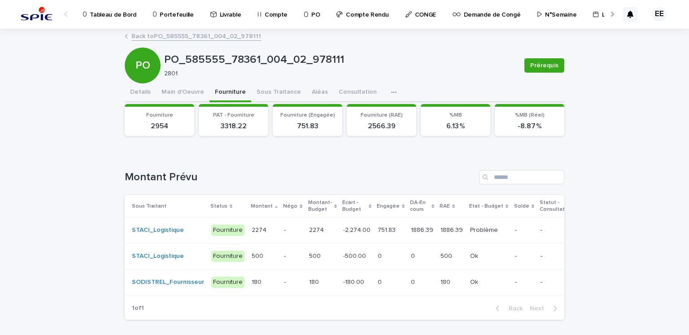
click at [348, 228] on p "-2,274.00" at bounding box center [357, 229] width 29 height 9
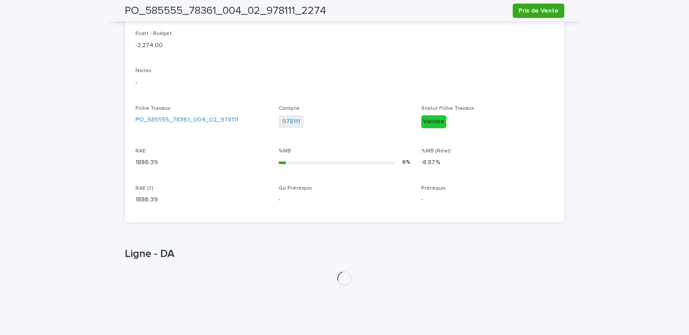
scroll to position [311, 0]
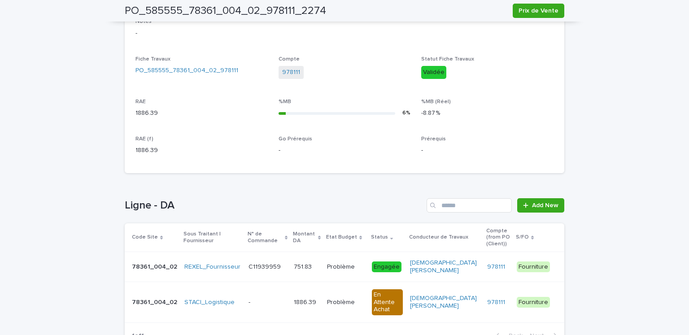
click at [284, 266] on td "C11939959 C11939959" at bounding box center [268, 267] width 46 height 30
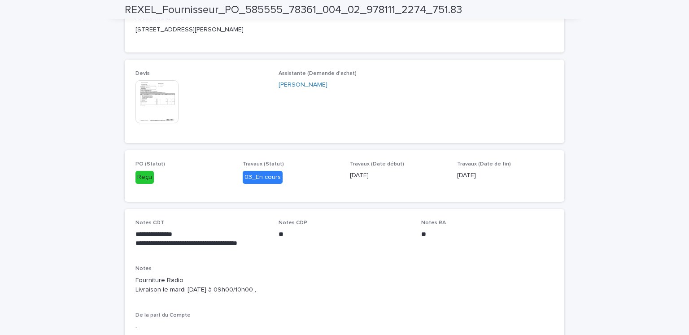
scroll to position [457, 0]
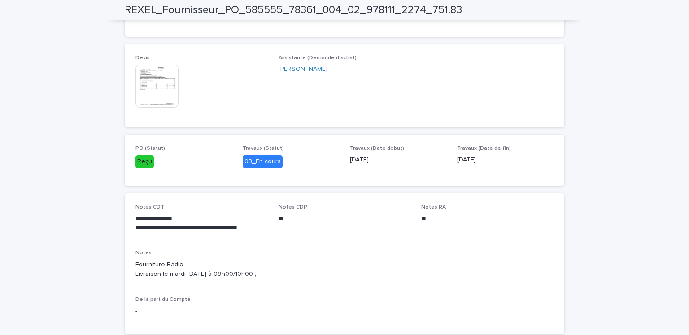
click at [143, 70] on img at bounding box center [156, 86] width 43 height 43
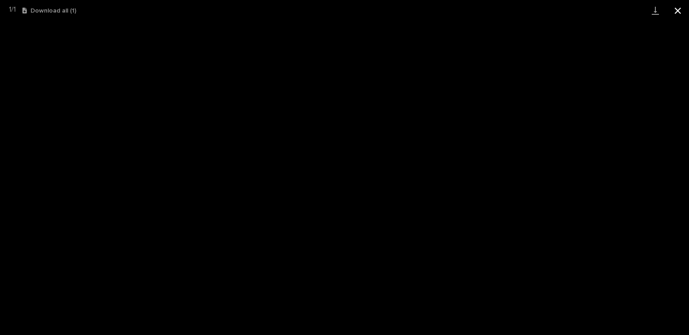
click at [676, 10] on button "Close gallery" at bounding box center [677, 10] width 22 height 21
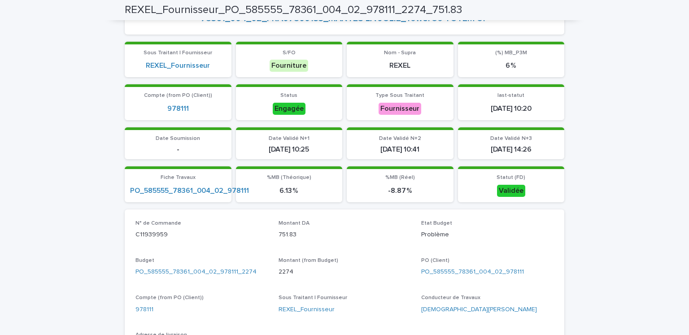
scroll to position [17, 0]
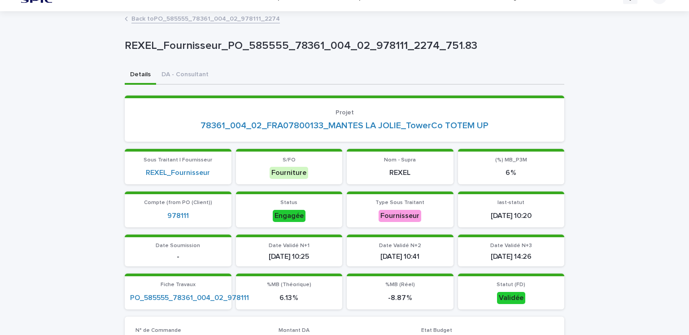
click at [235, 22] on link "Back to PO_585555_78361_004_02_978111_2274" at bounding box center [205, 18] width 148 height 10
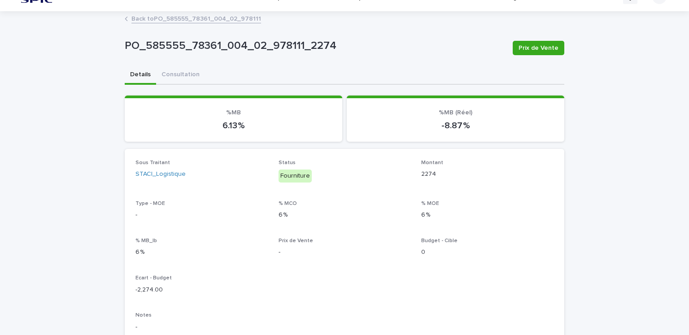
click at [235, 22] on link "Back to PO_585555_78361_004_02_978111" at bounding box center [196, 18] width 130 height 10
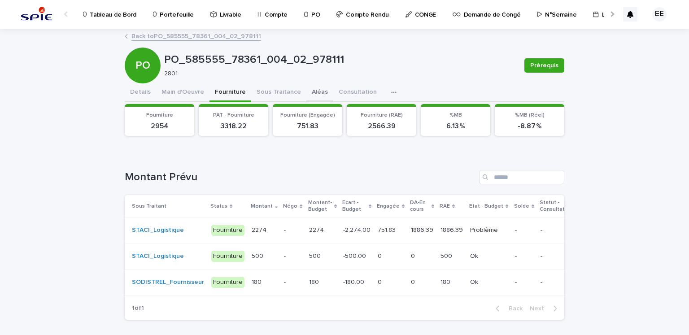
click at [307, 98] on button "Aléas" at bounding box center [319, 92] width 27 height 19
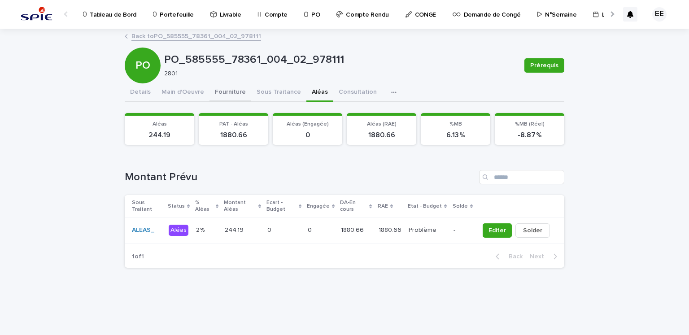
click at [230, 96] on button "Fourniture" at bounding box center [230, 92] width 42 height 19
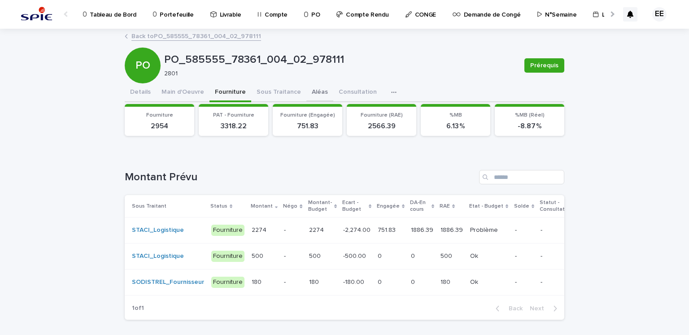
click at [308, 95] on button "Aléas" at bounding box center [319, 92] width 27 height 19
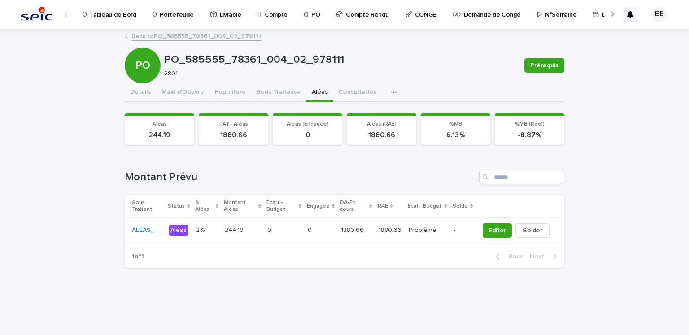
click at [263, 236] on td "244.19 244.19" at bounding box center [242, 230] width 43 height 26
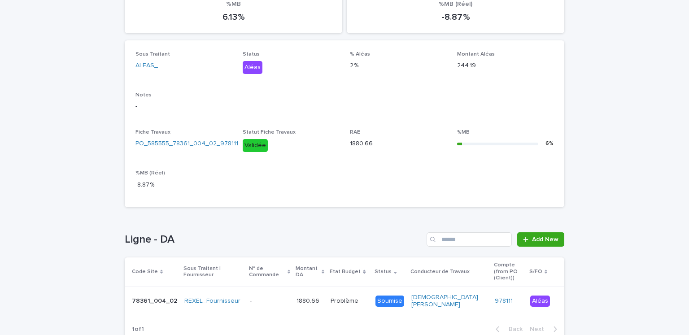
scroll to position [176, 0]
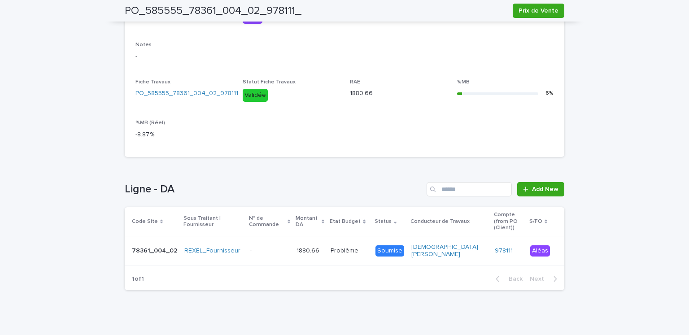
click at [299, 244] on div "1880.66 1880.66" at bounding box center [309, 251] width 27 height 15
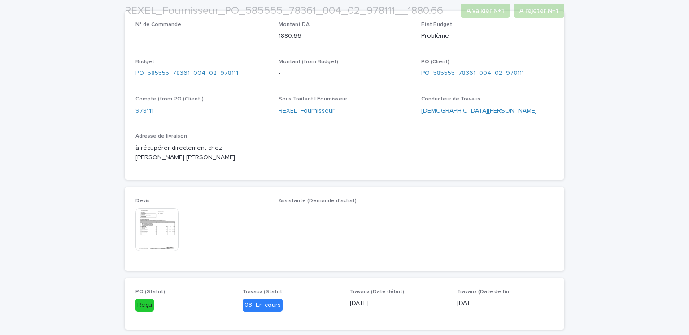
scroll to position [350, 0]
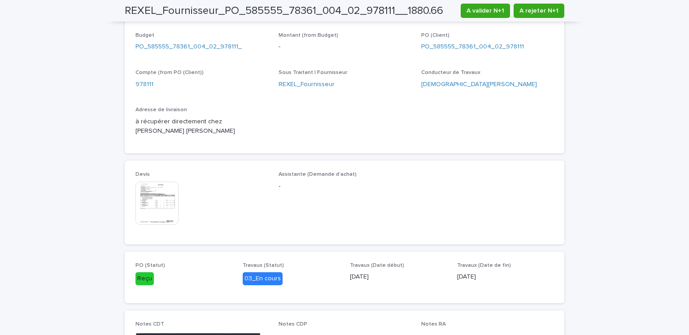
click at [168, 203] on img at bounding box center [156, 203] width 43 height 43
